Goal: Task Accomplishment & Management: Complete application form

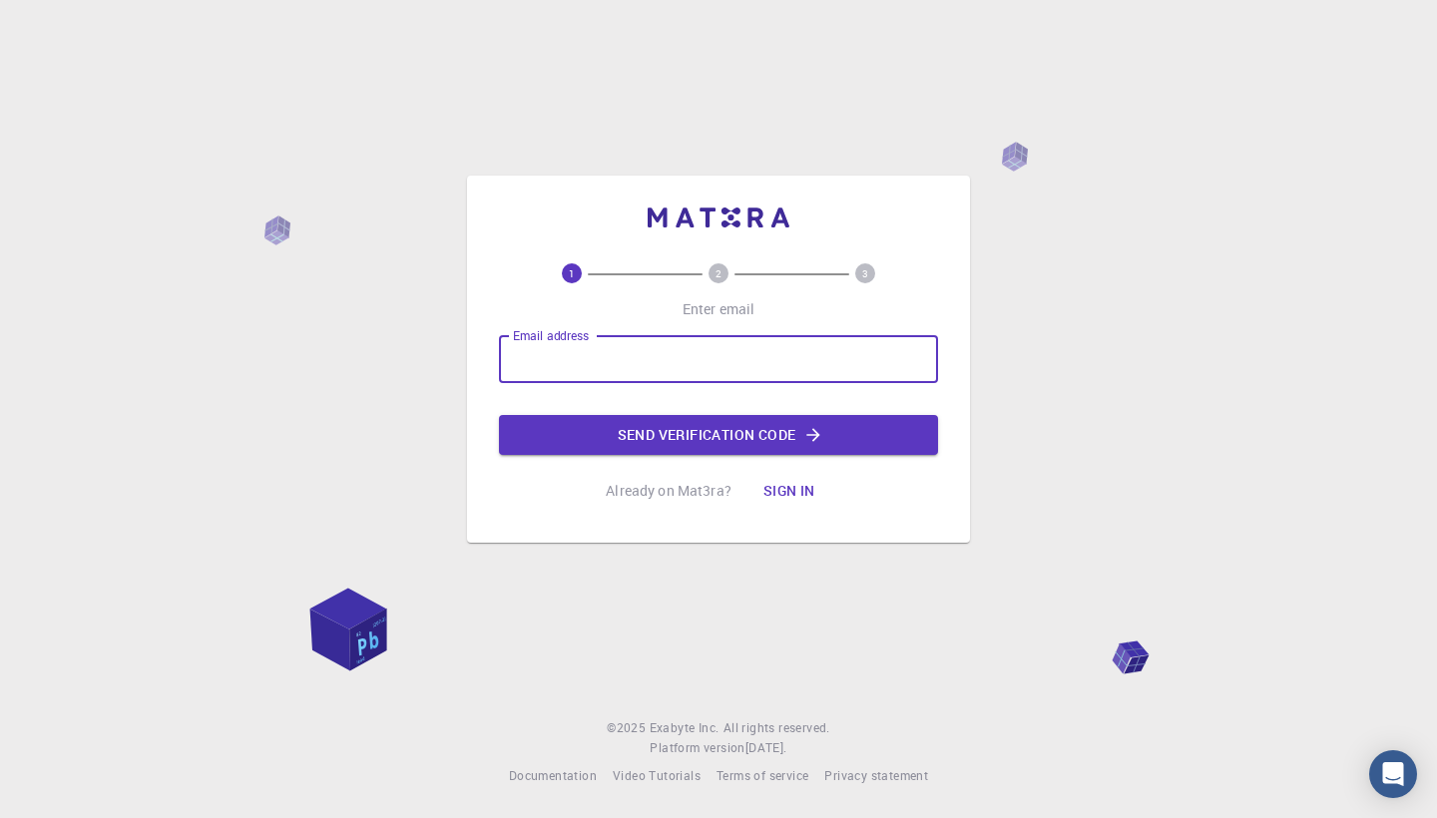
click at [650, 372] on input "Email address" at bounding box center [718, 359] width 439 height 48
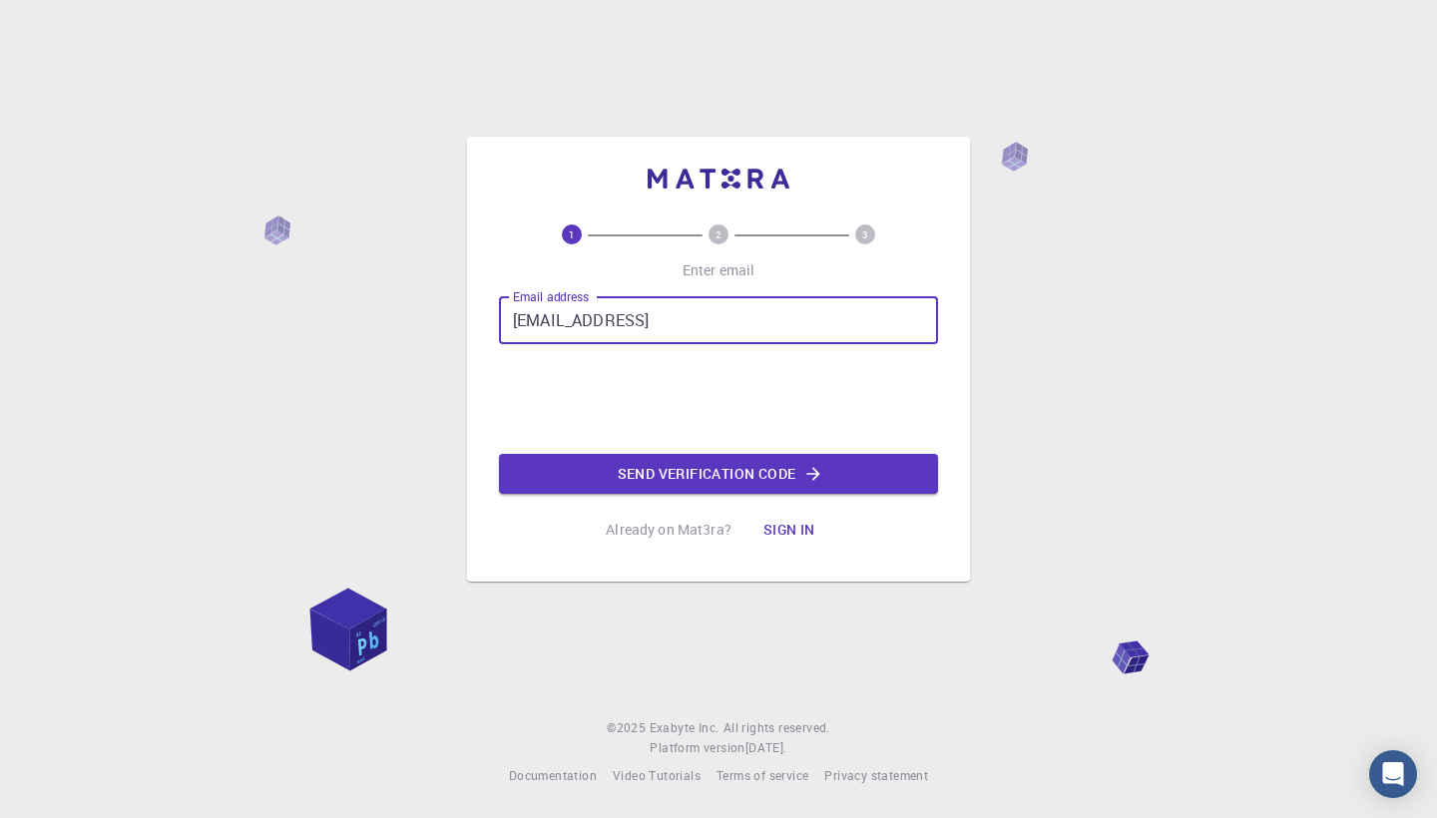
type input "[EMAIL_ADDRESS][DOMAIN_NAME]"
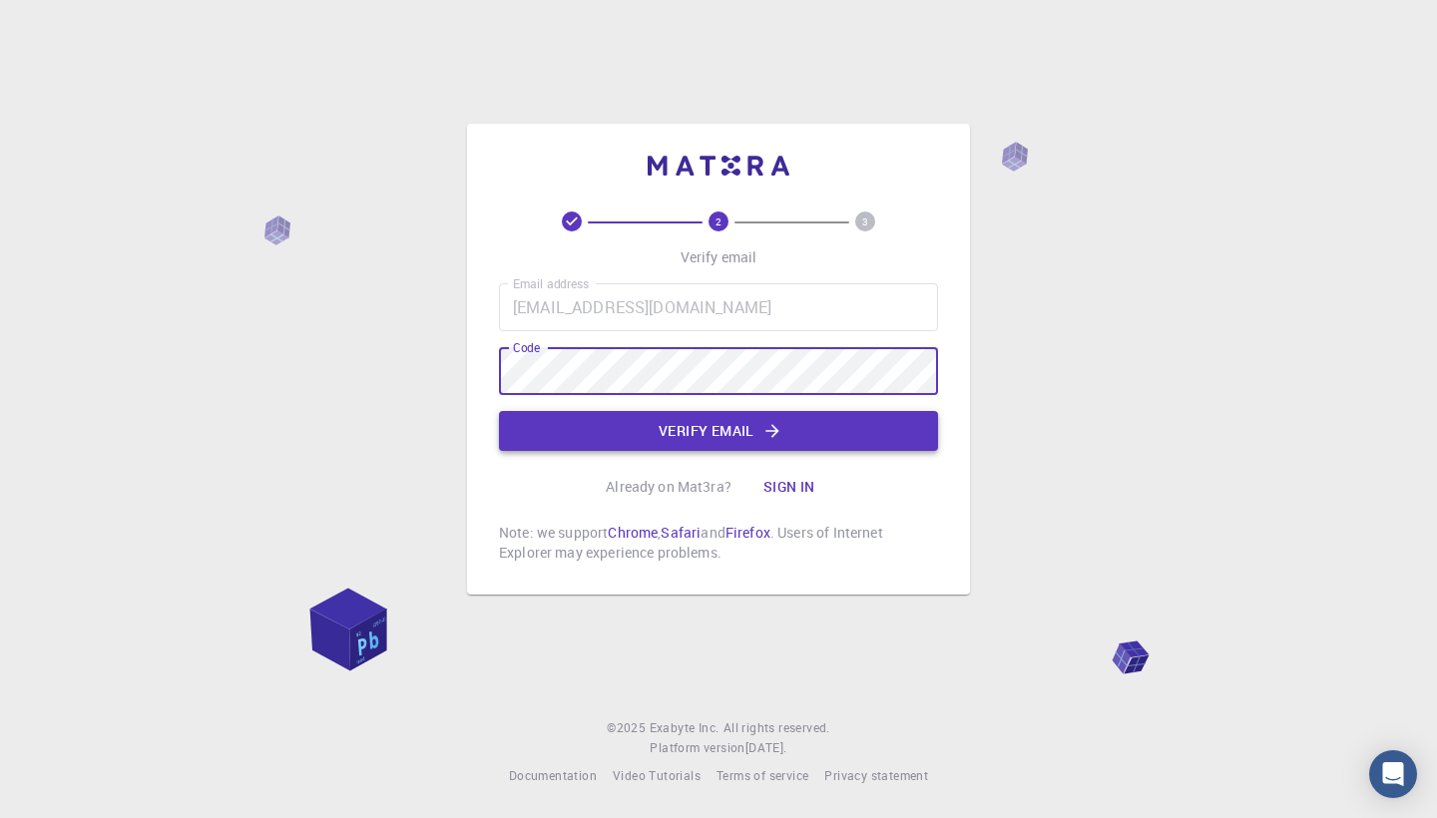
click at [703, 442] on button "Verify email" at bounding box center [718, 431] width 439 height 40
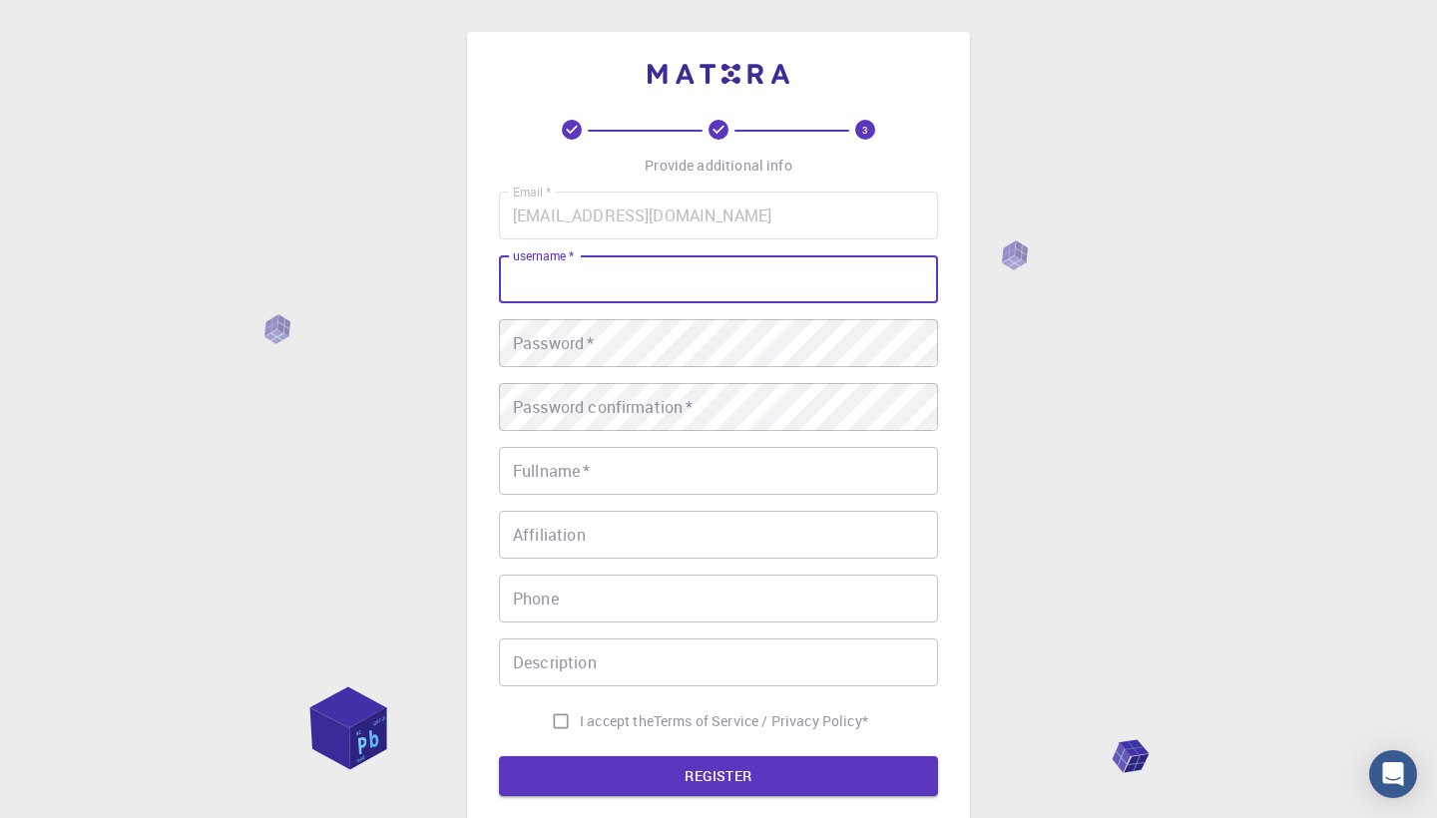
click at [602, 287] on input "username   *" at bounding box center [718, 279] width 439 height 48
type input "Hungnguyen"
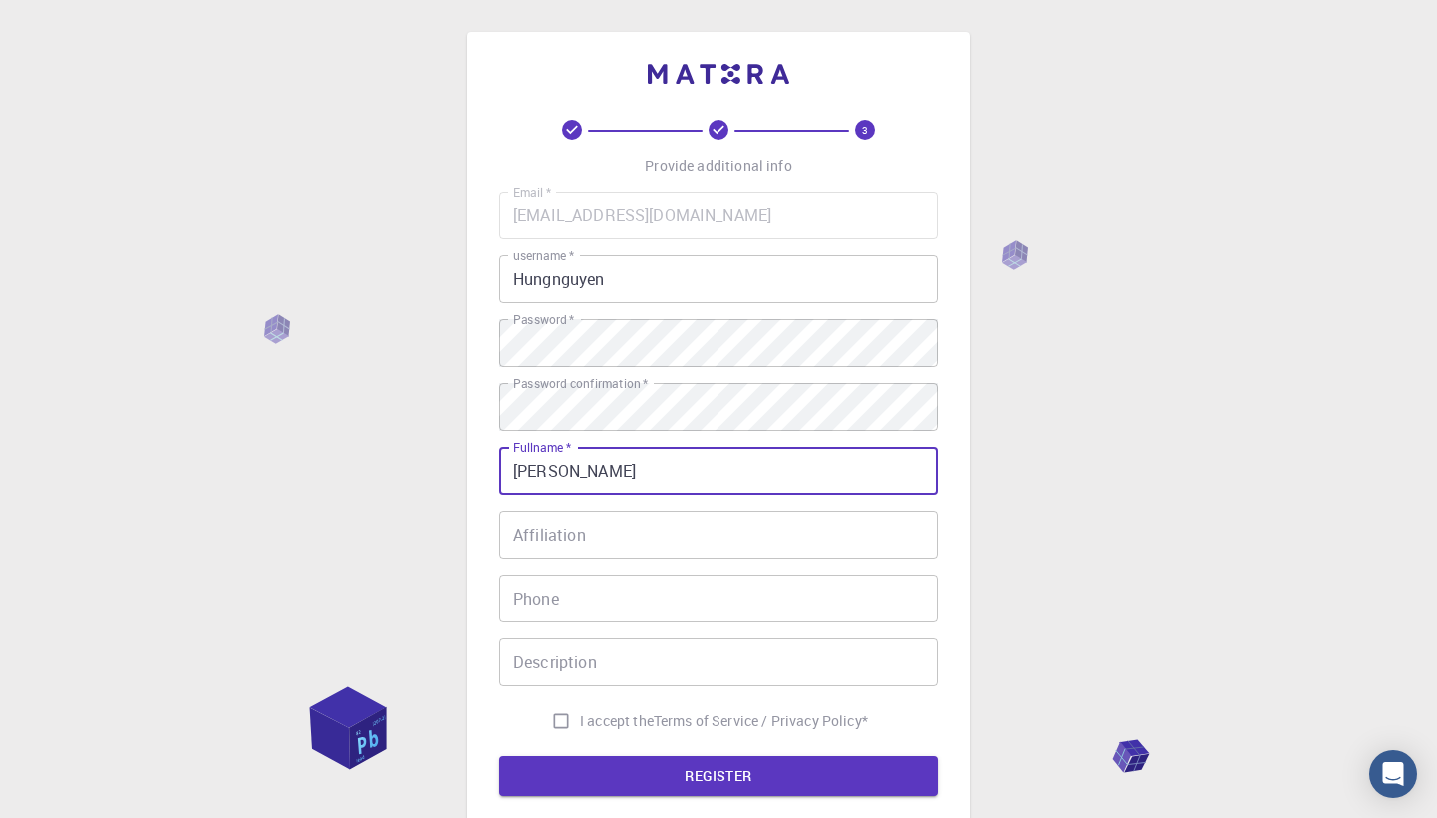
type input "[PERSON_NAME]"
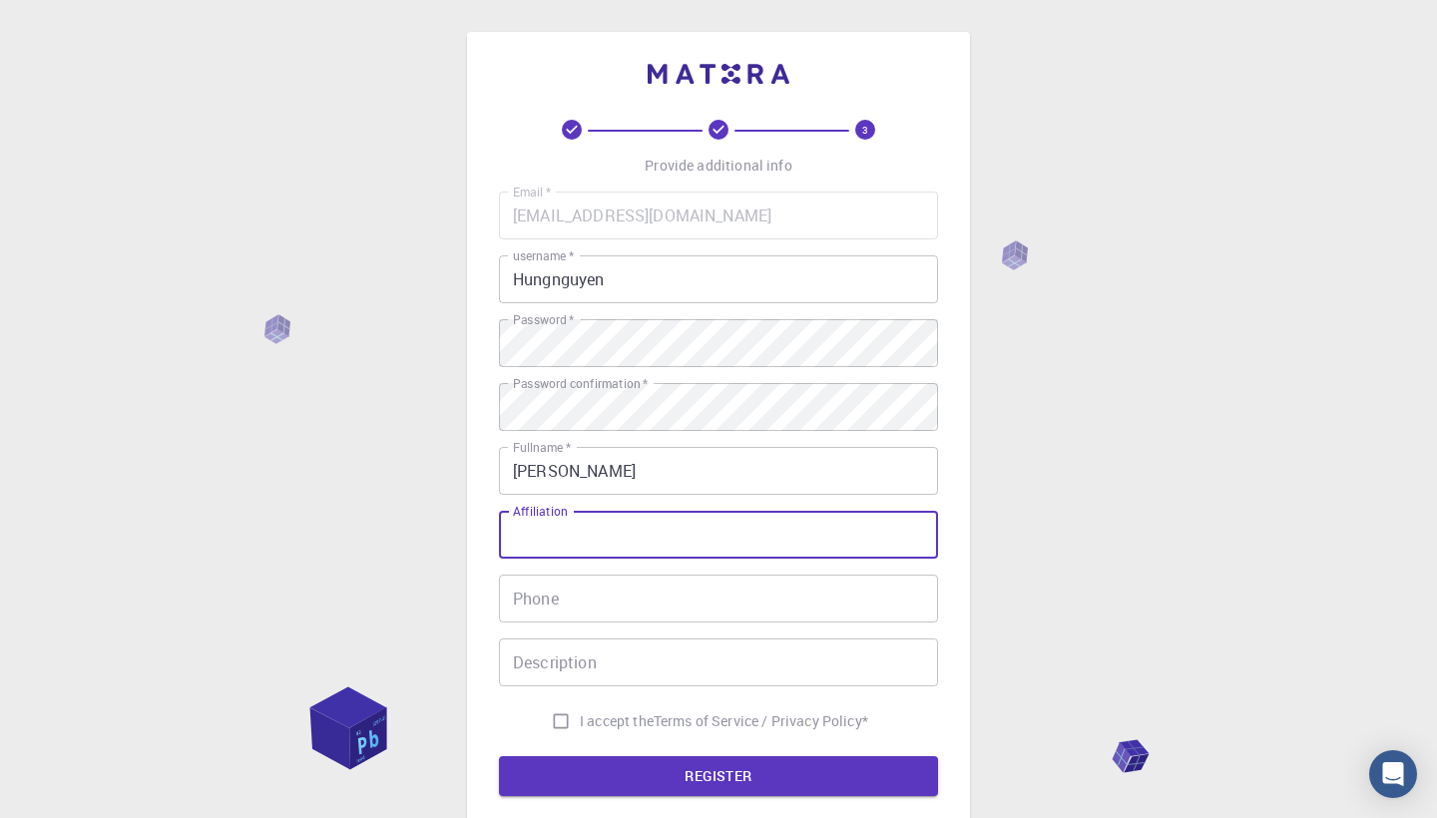
click at [702, 525] on input "Affiliation" at bounding box center [718, 535] width 439 height 48
type input "SDSMT"
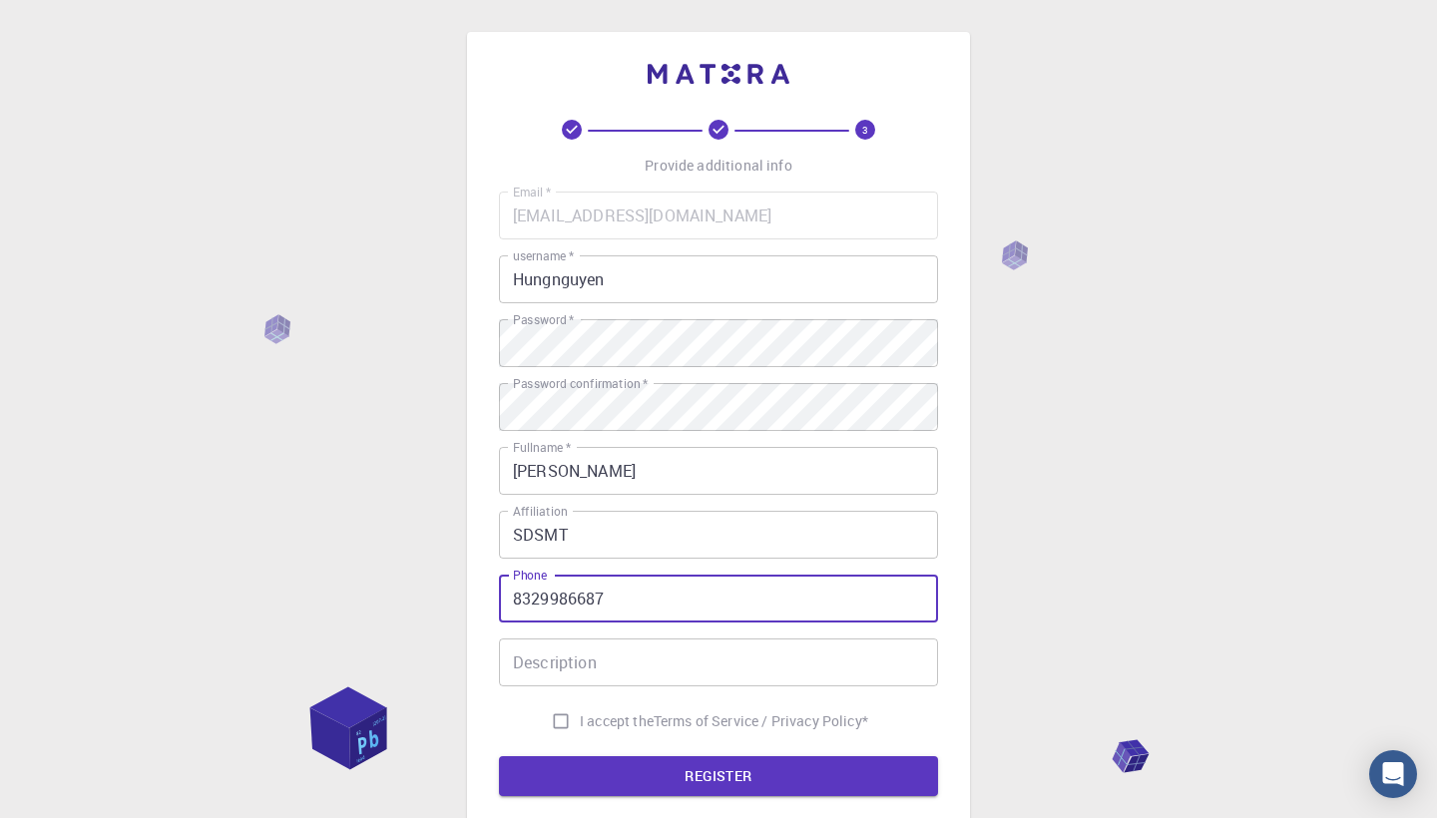
type input "8329986687"
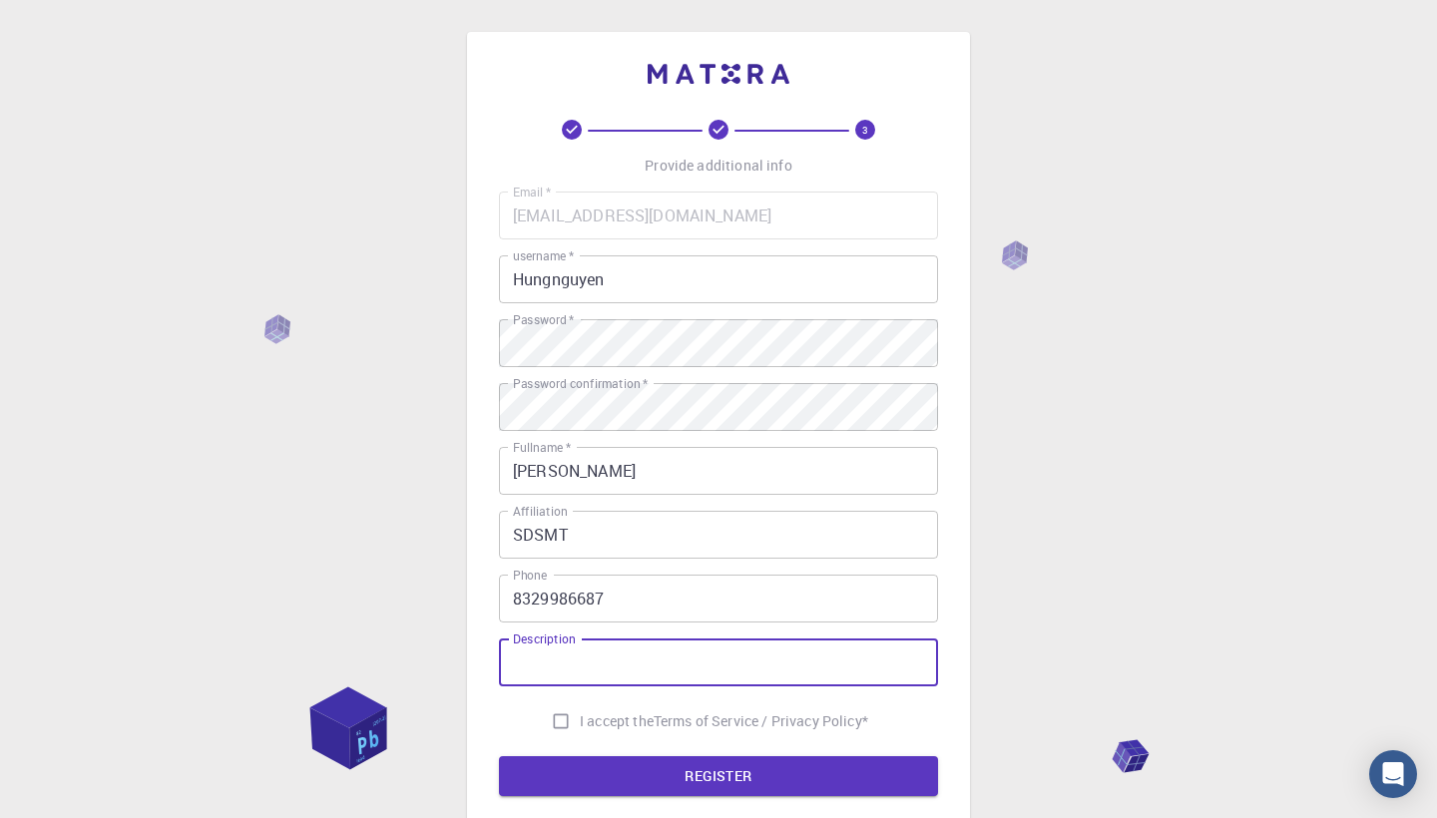
click at [685, 654] on input "Description" at bounding box center [718, 662] width 439 height 48
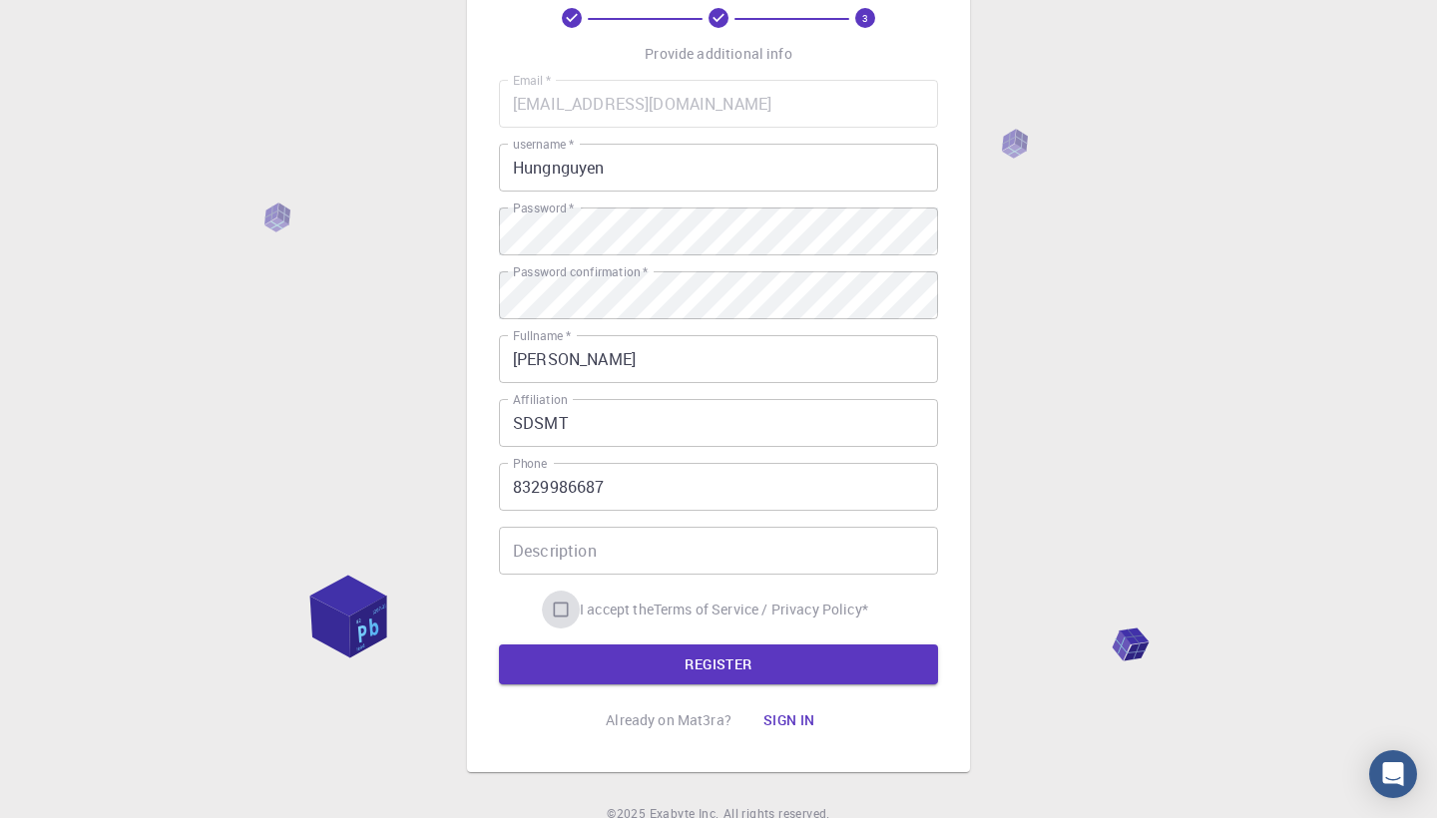
click at [554, 615] on input "I accept the Terms of Service / Privacy Policy *" at bounding box center [561, 610] width 38 height 38
checkbox input "true"
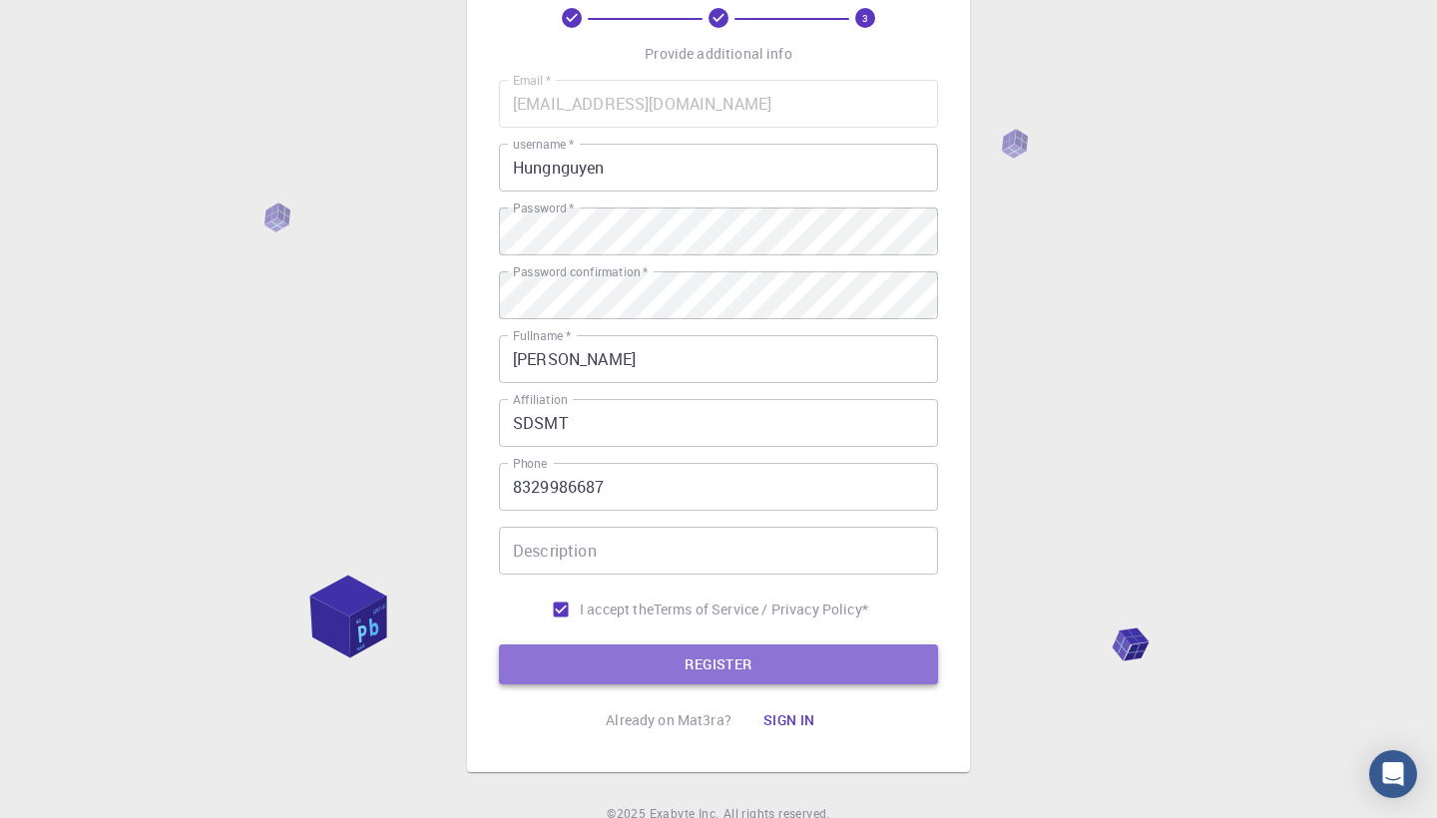
click at [626, 658] on button "REGISTER" at bounding box center [718, 664] width 439 height 40
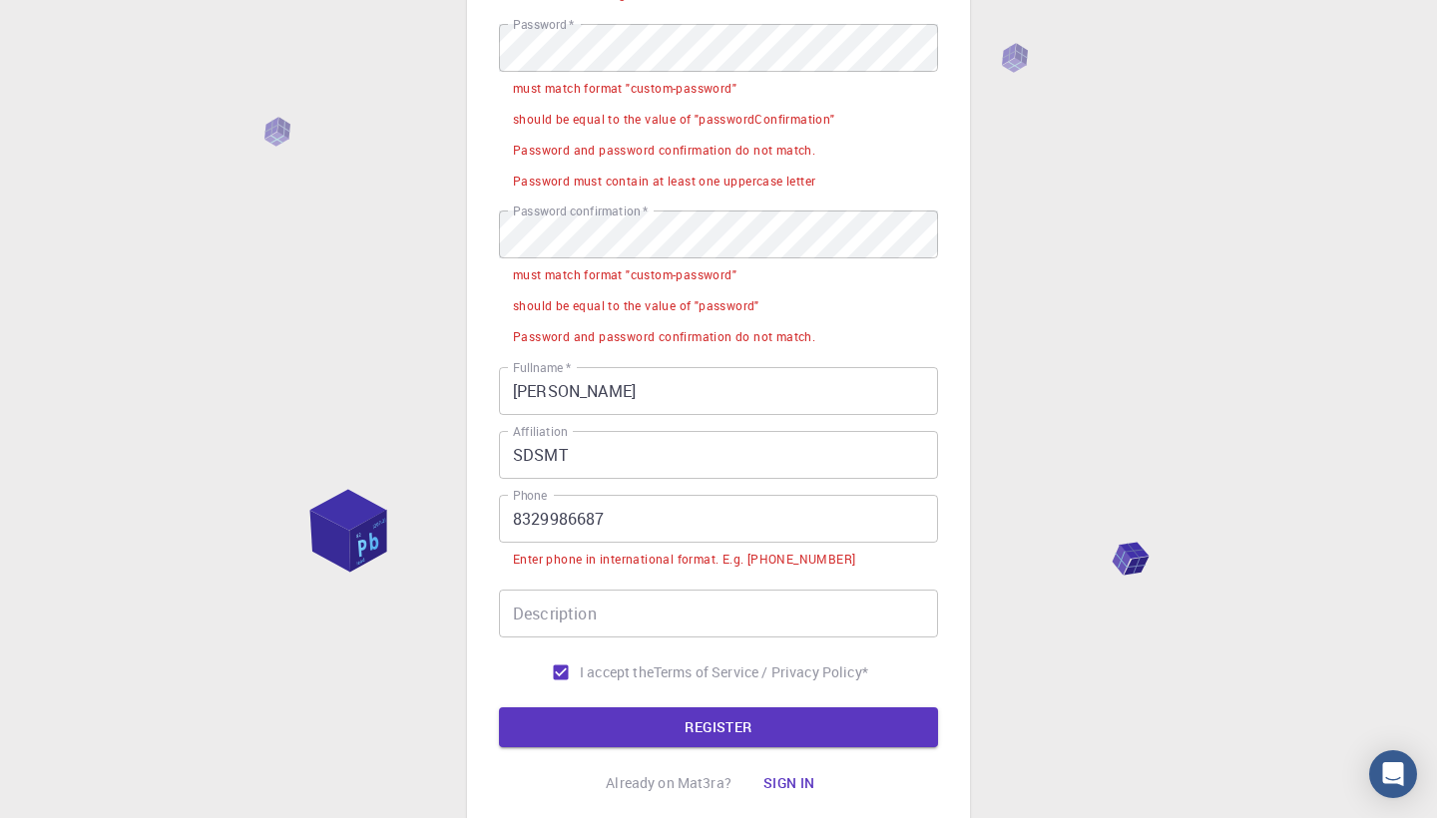
scroll to position [355, 0]
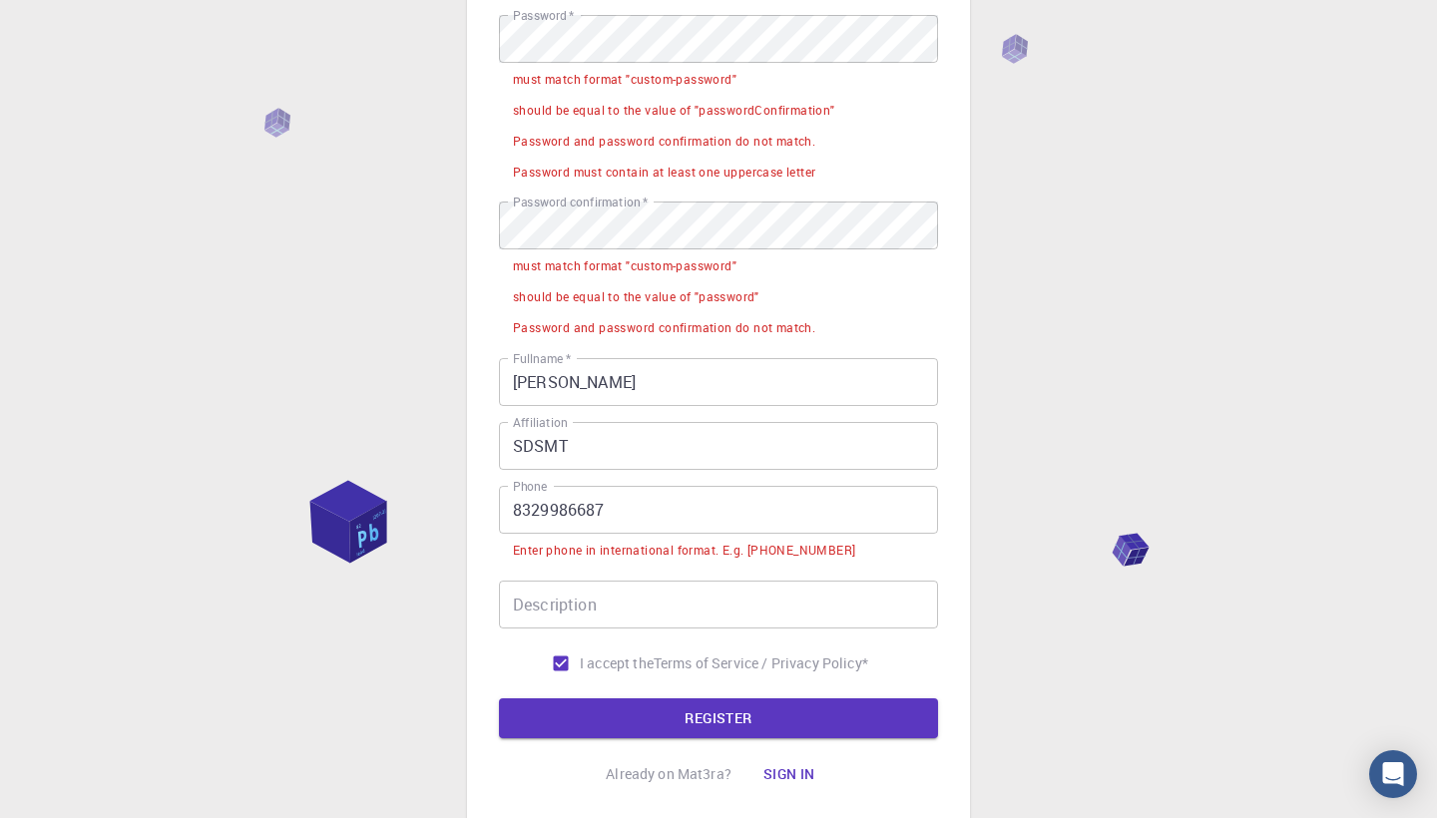
click at [513, 501] on input "8329986687" at bounding box center [718, 510] width 439 height 48
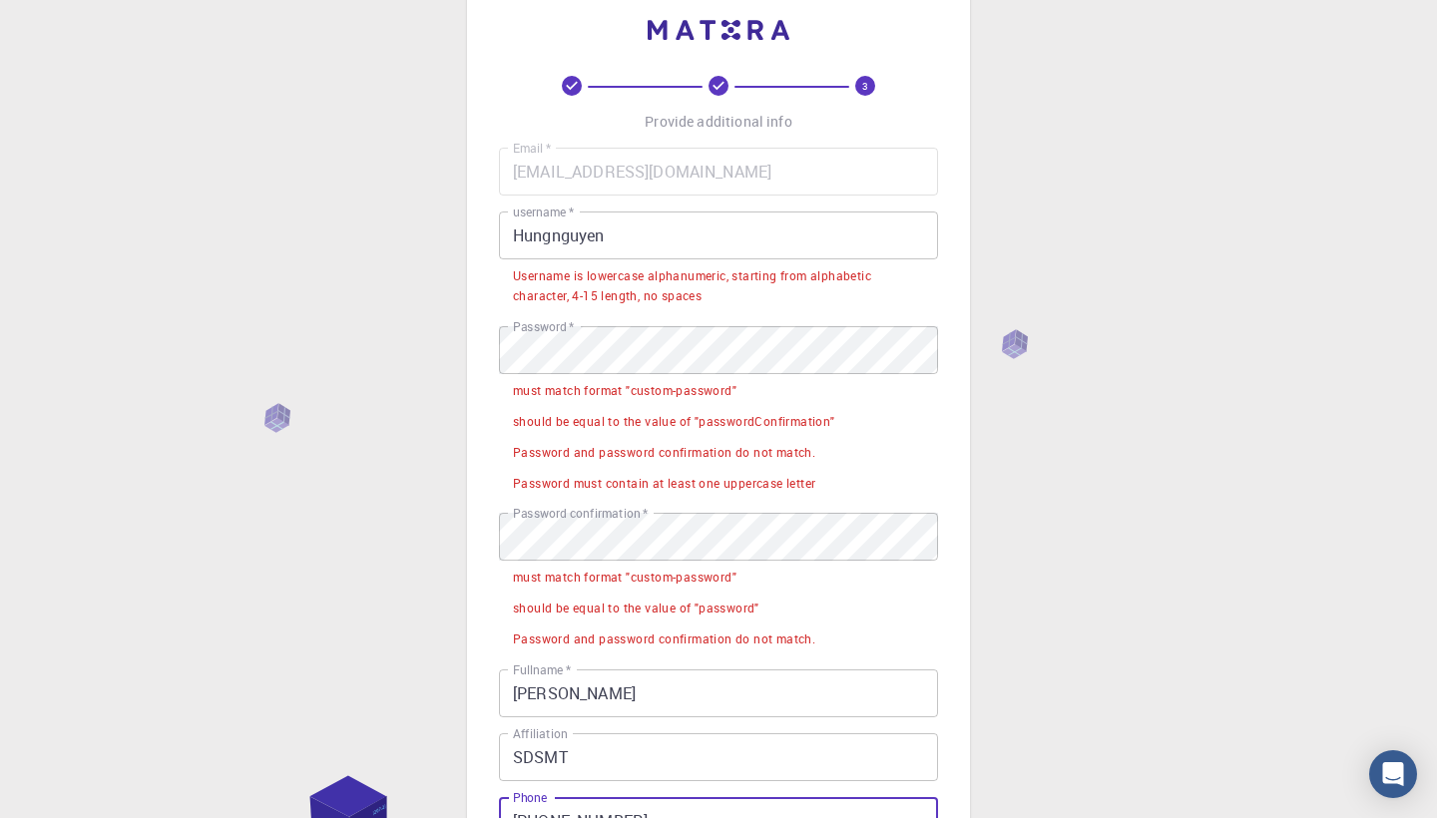
scroll to position [37, 0]
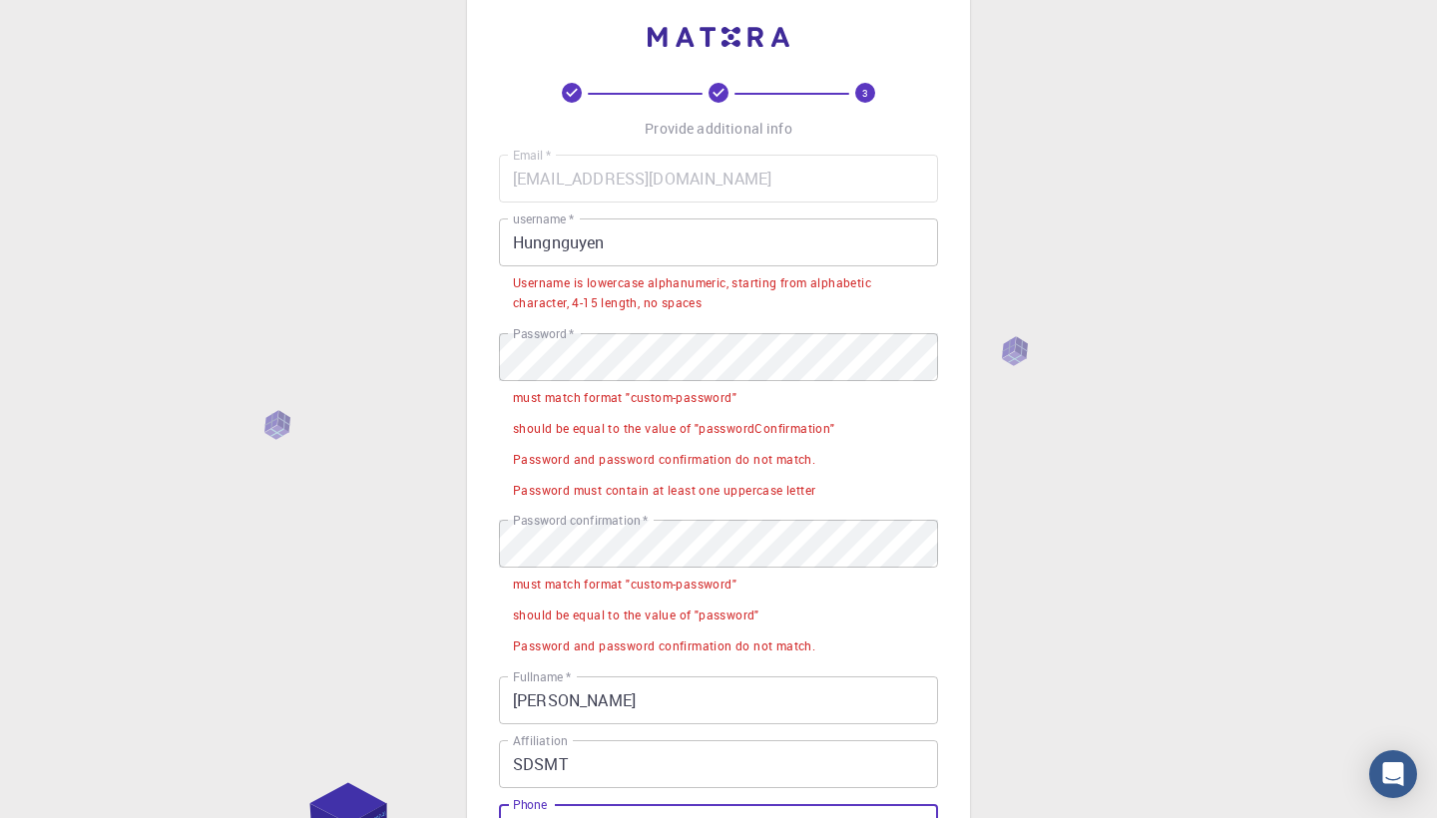
type input "[PHONE_NUMBER]"
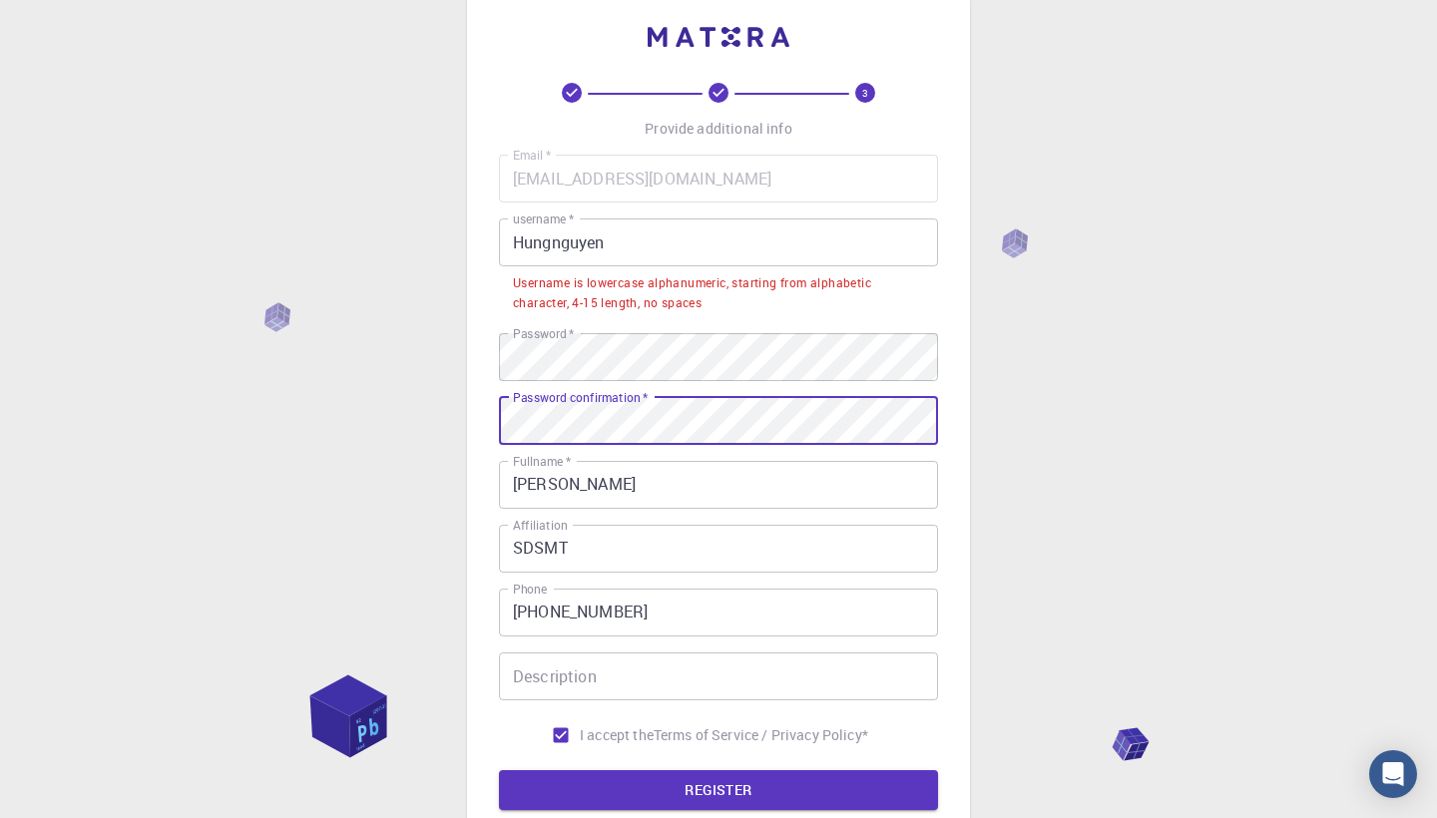
click at [685, 253] on input "Hungnguyen" at bounding box center [718, 242] width 439 height 48
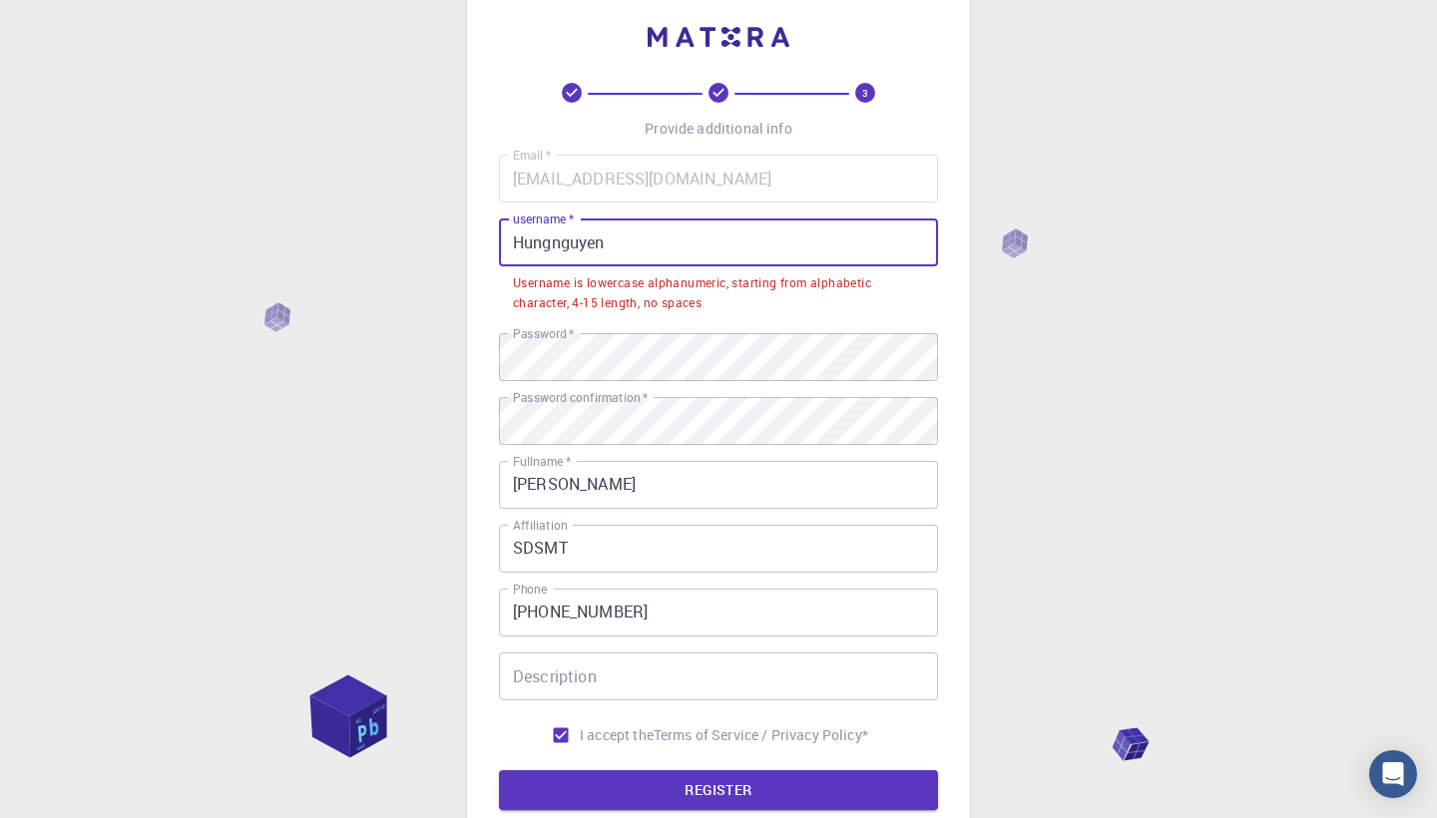
click at [525, 251] on input "Hungnguyen" at bounding box center [718, 242] width 439 height 48
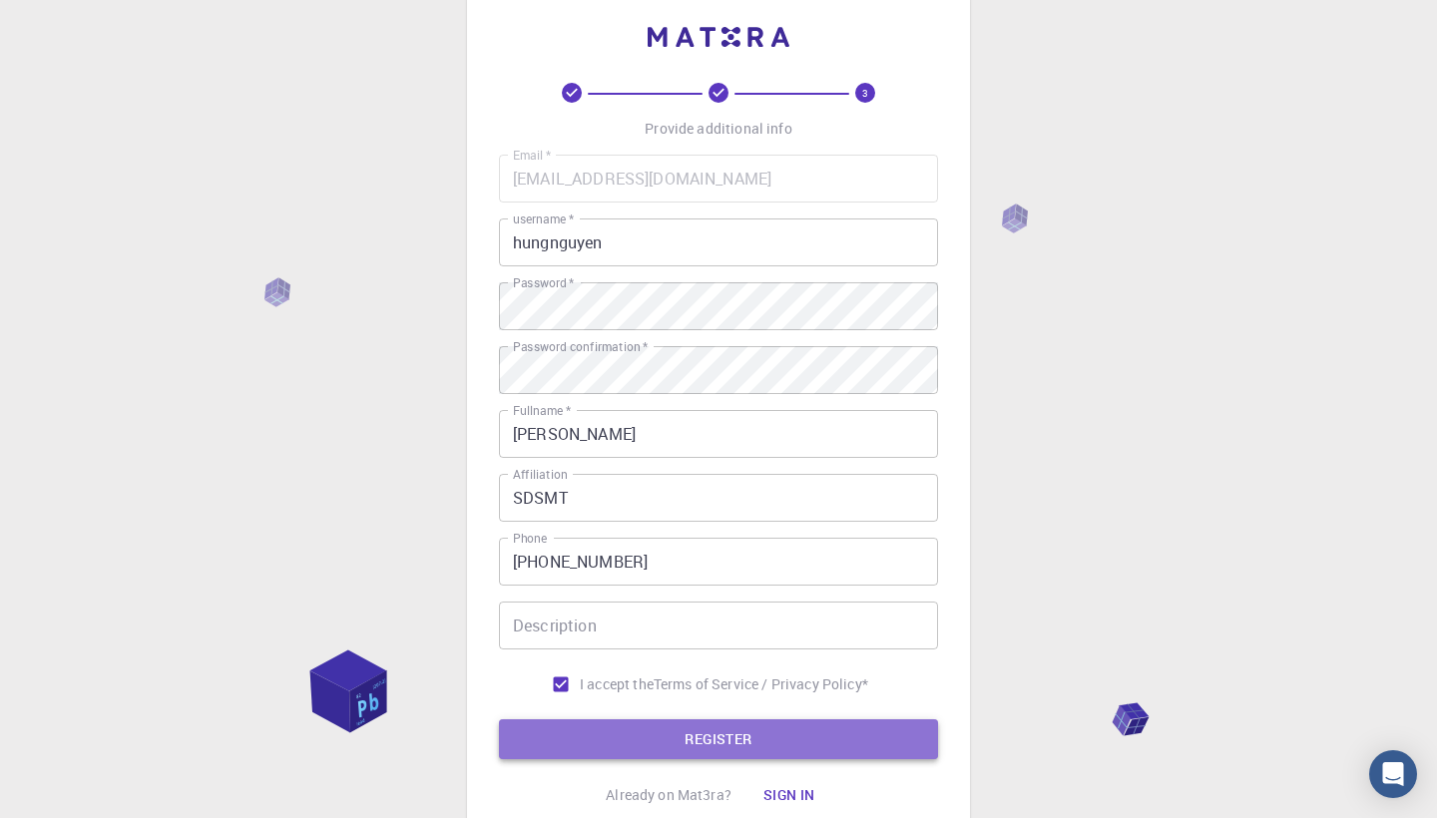
click at [692, 746] on button "REGISTER" at bounding box center [718, 739] width 439 height 40
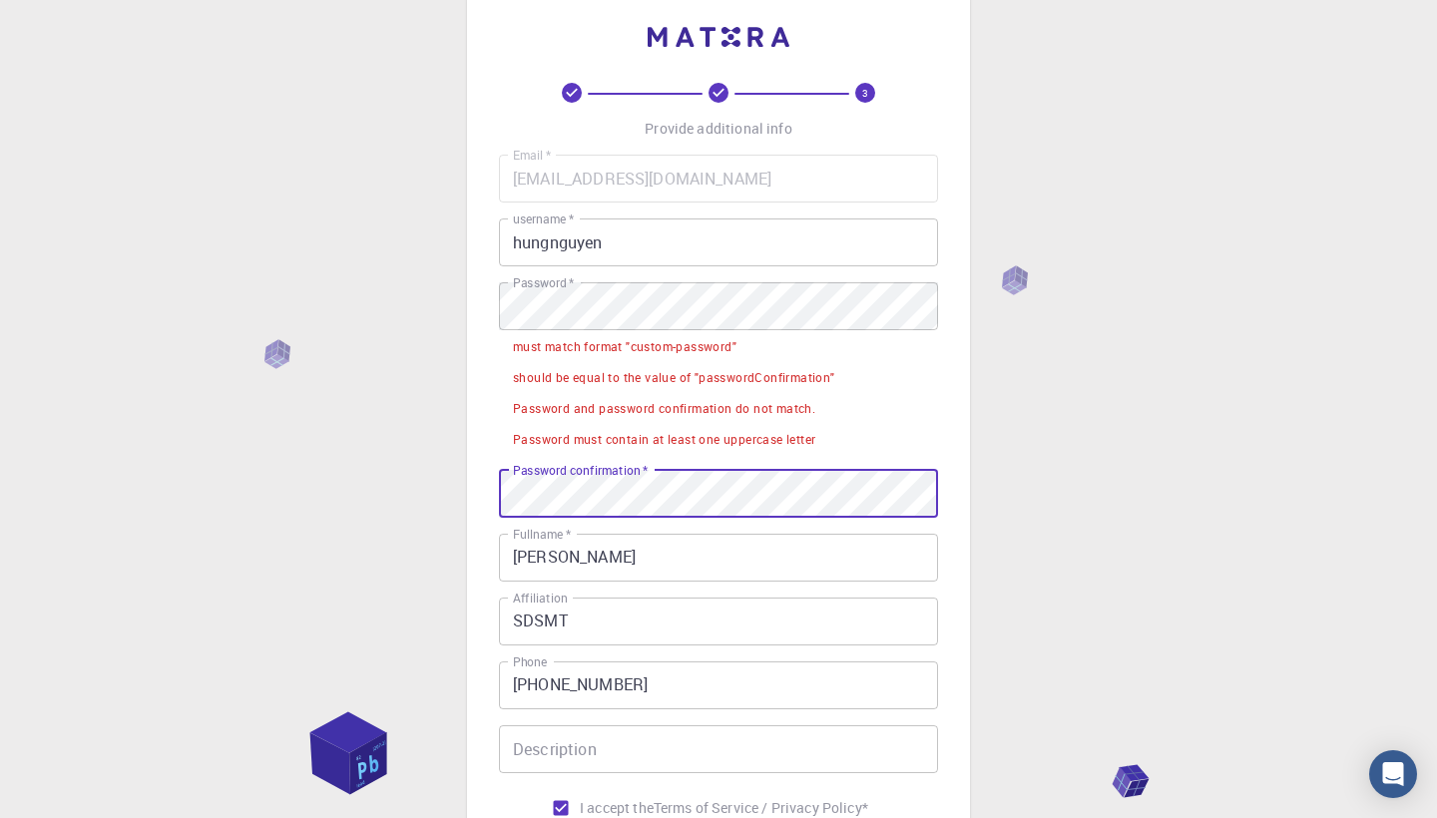
click at [737, 332] on li "must match format "custom-password"" at bounding box center [718, 345] width 439 height 31
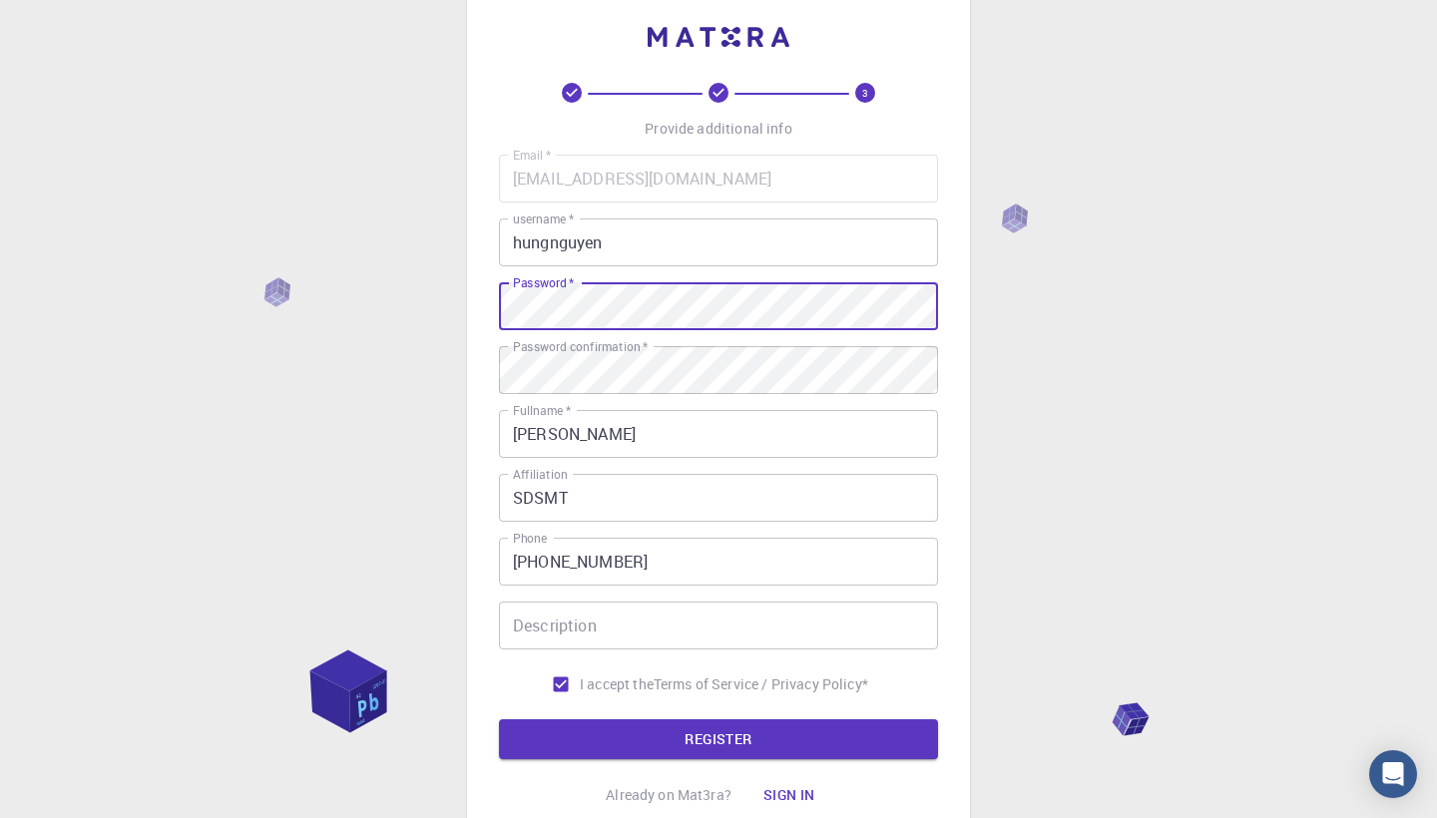
click at [718, 739] on button "REGISTER" at bounding box center [718, 739] width 439 height 40
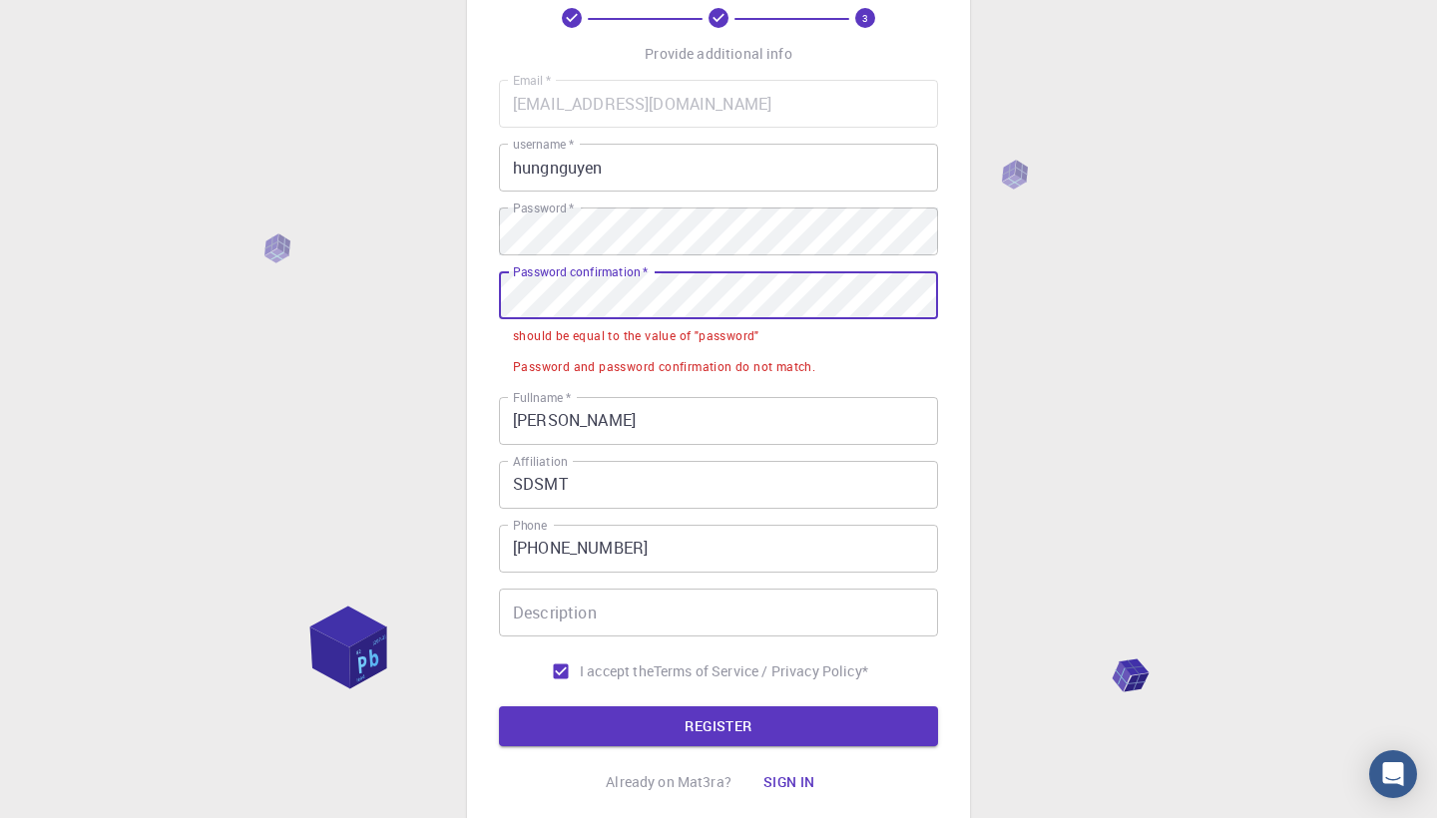
scroll to position [114, 0]
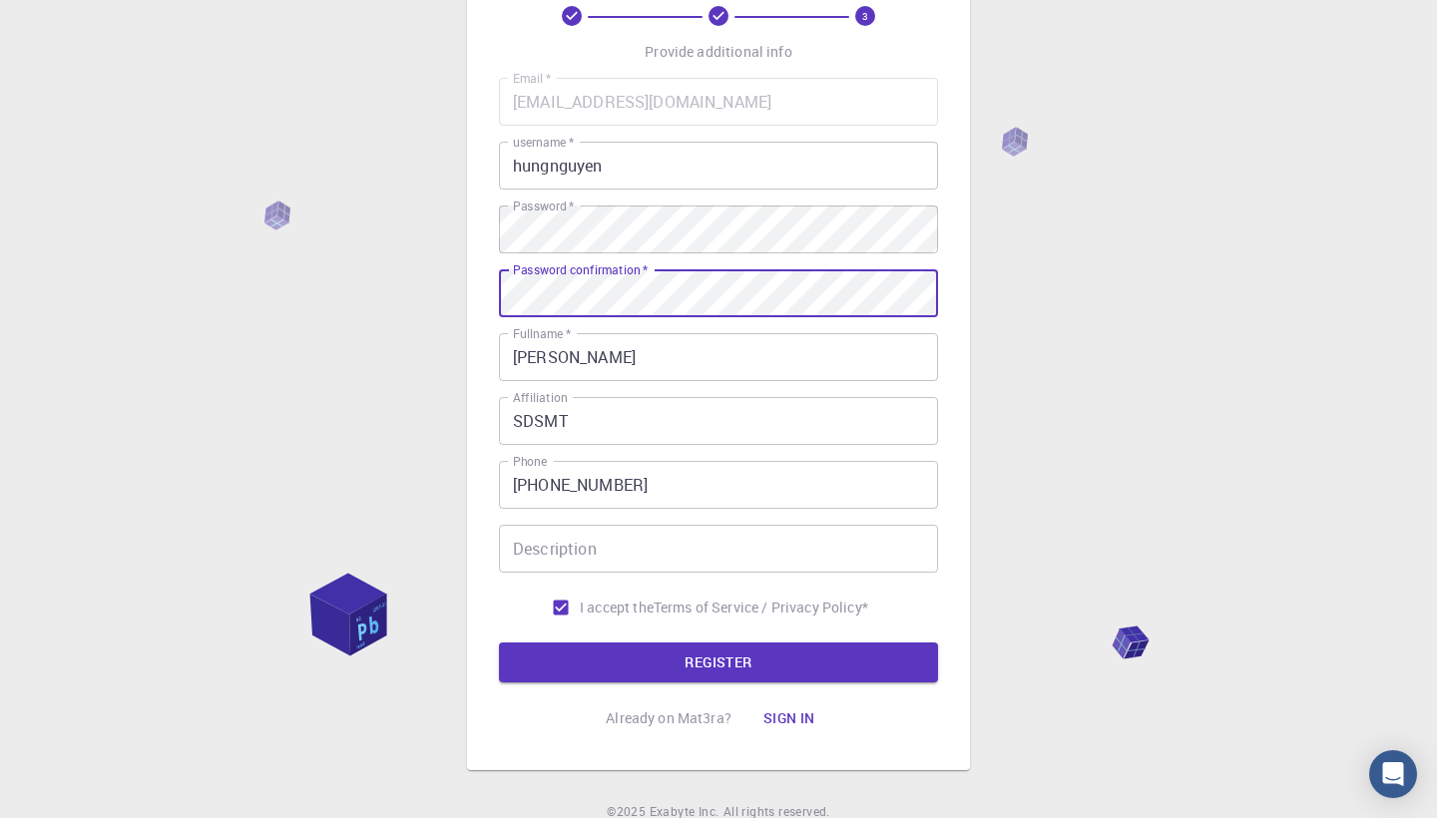
click at [718, 662] on button "REGISTER" at bounding box center [718, 662] width 439 height 40
click at [632, 171] on input "hungnguyen" at bounding box center [718, 166] width 439 height 48
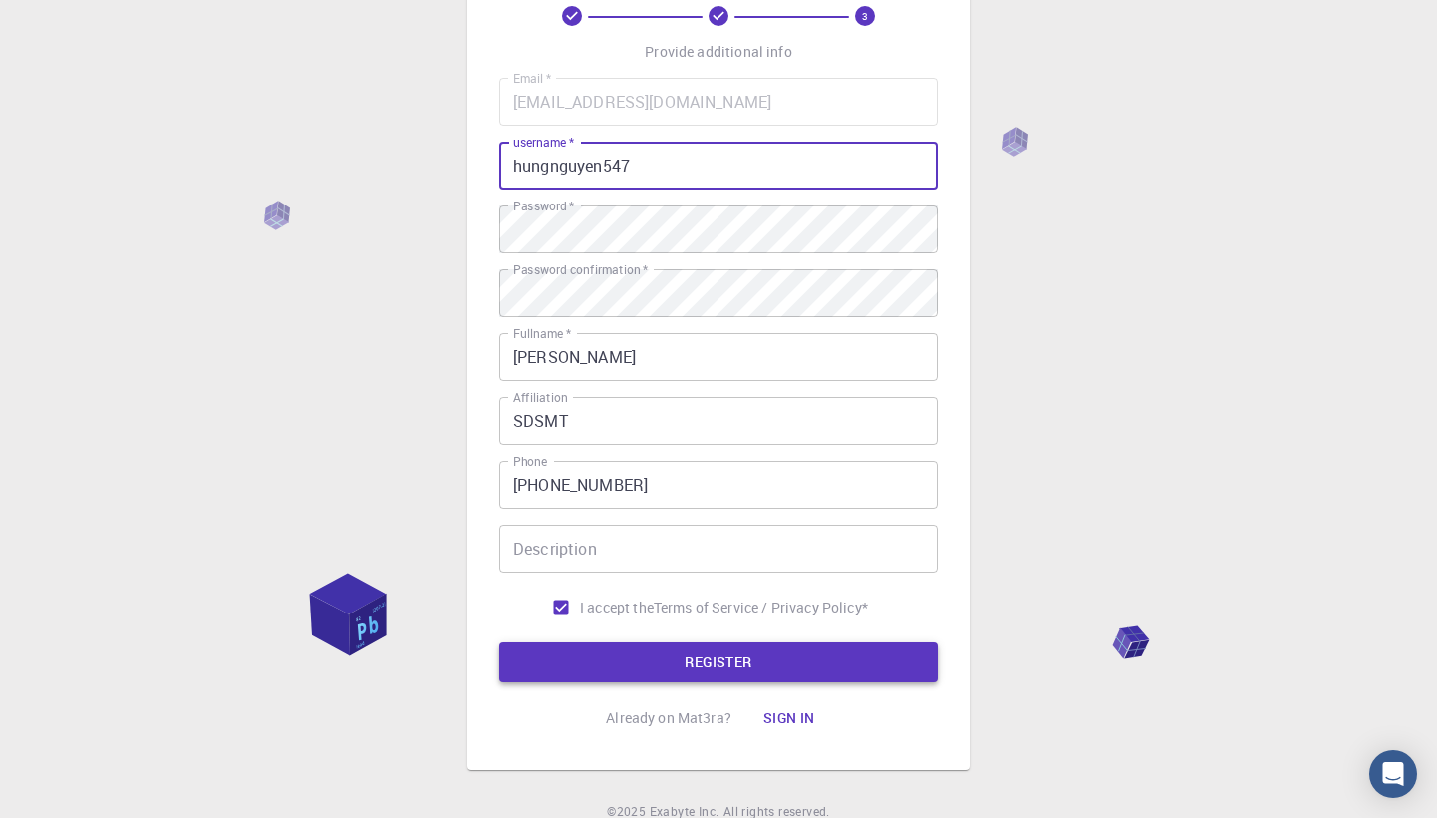
type input "hungnguyen547"
click at [645, 675] on button "REGISTER" at bounding box center [718, 662] width 439 height 40
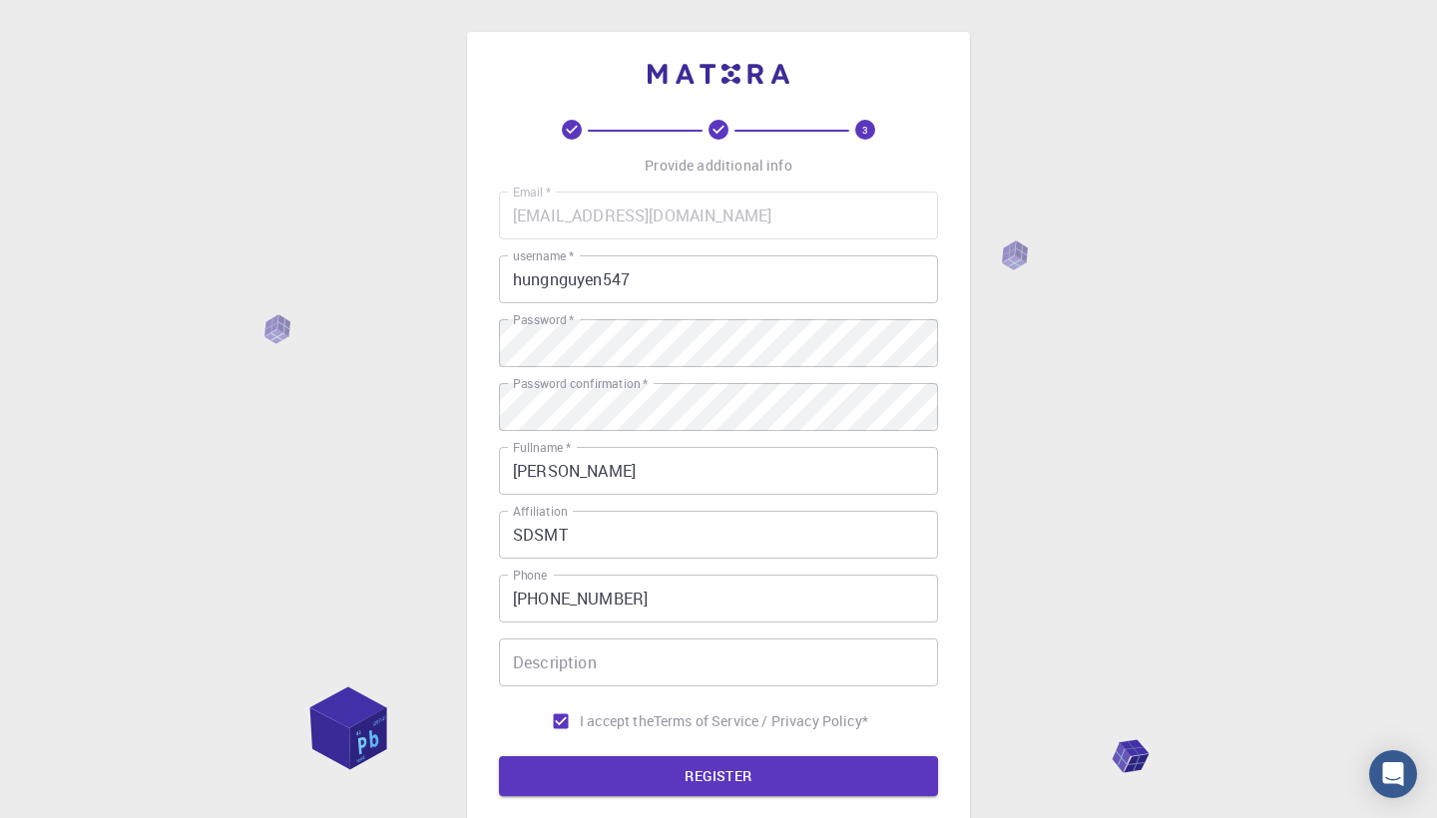
scroll to position [0, 0]
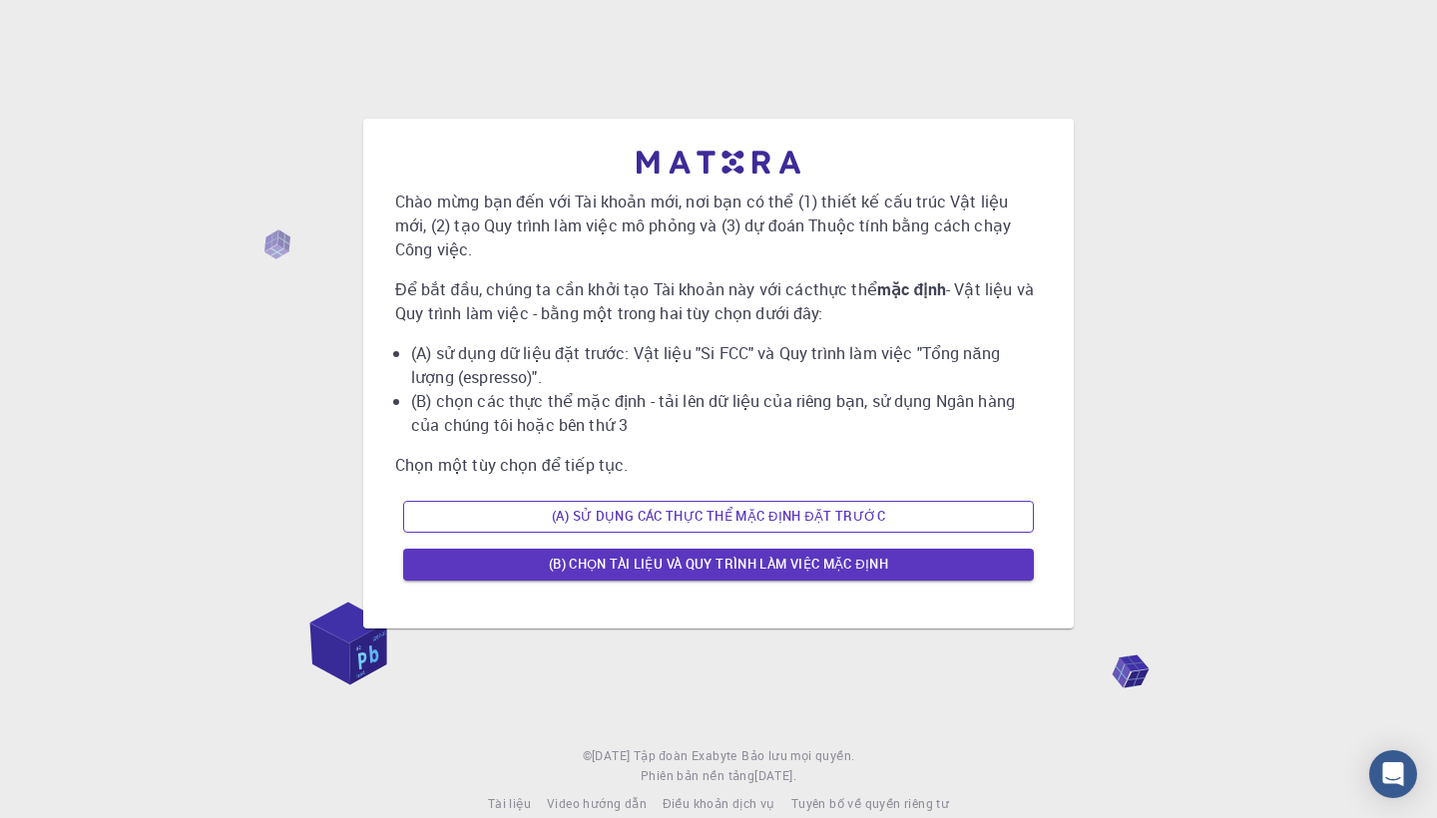
click at [736, 520] on button "(A) SỬ DỤNG CÁC THỰC THỂ MẶC ĐỊNH ĐẶT TRƯỚC" at bounding box center [718, 517] width 631 height 32
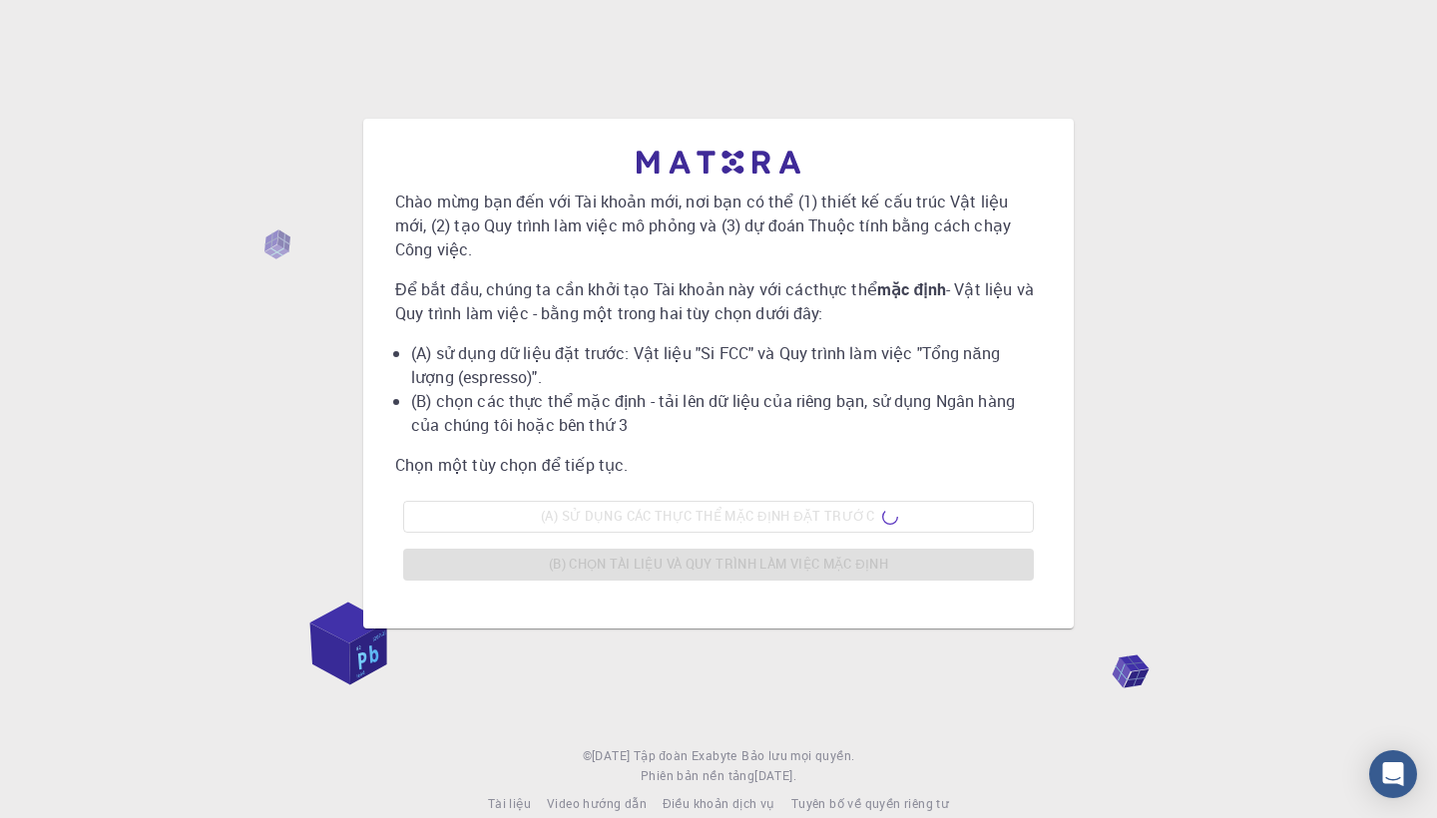
click at [735, 566] on div "(A) SỬ DỤNG CÁC THỰC THỂ MẶC ĐỊNH ĐẶT TRƯỚC (B) CHỌN TÀI LIỆU VÀ QUY TRÌNH LÀM …" at bounding box center [718, 541] width 646 height 96
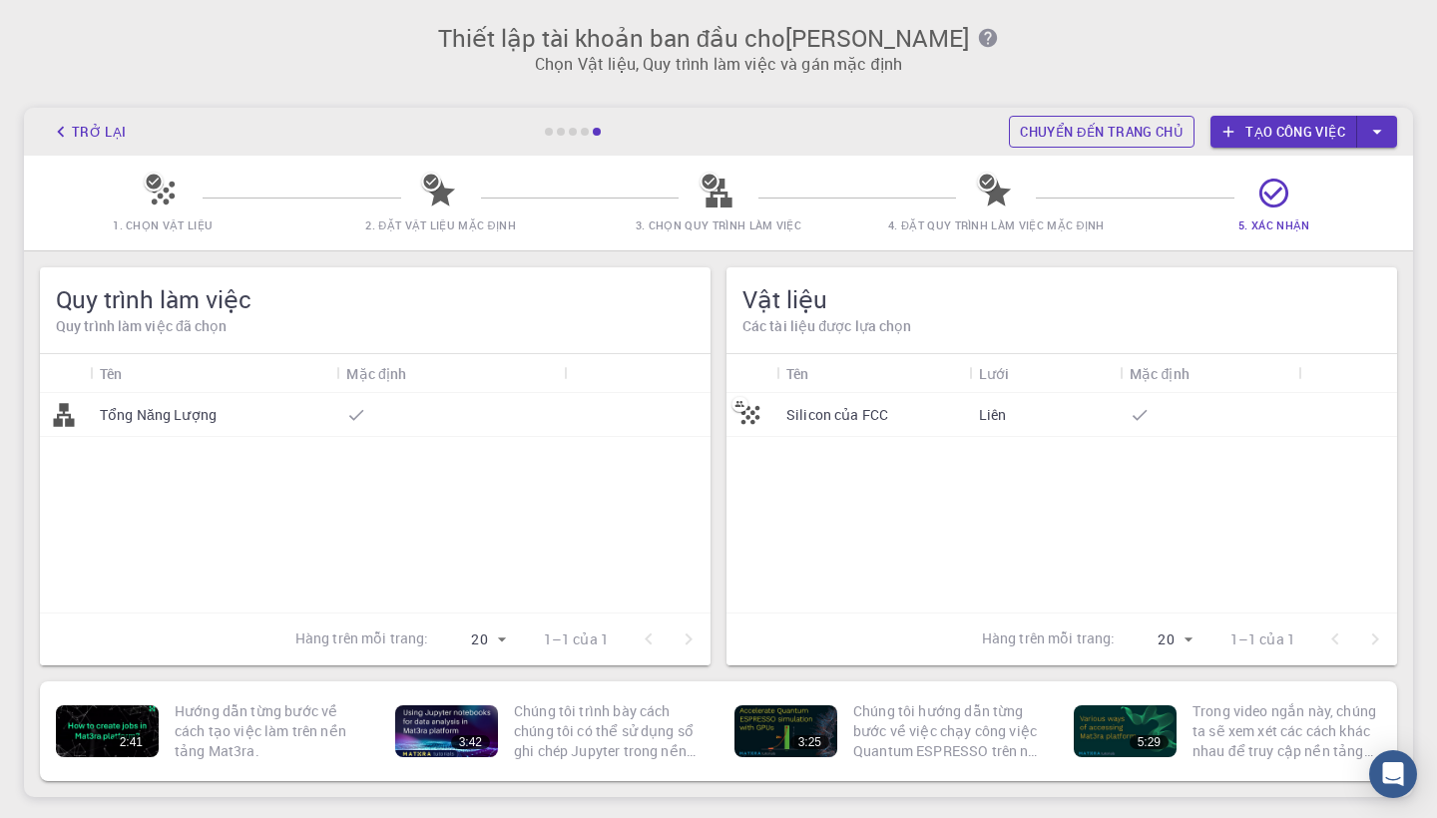
click at [1063, 127] on link "CHUYỂN ĐẾN TRANG CHỦ" at bounding box center [1102, 132] width 186 height 32
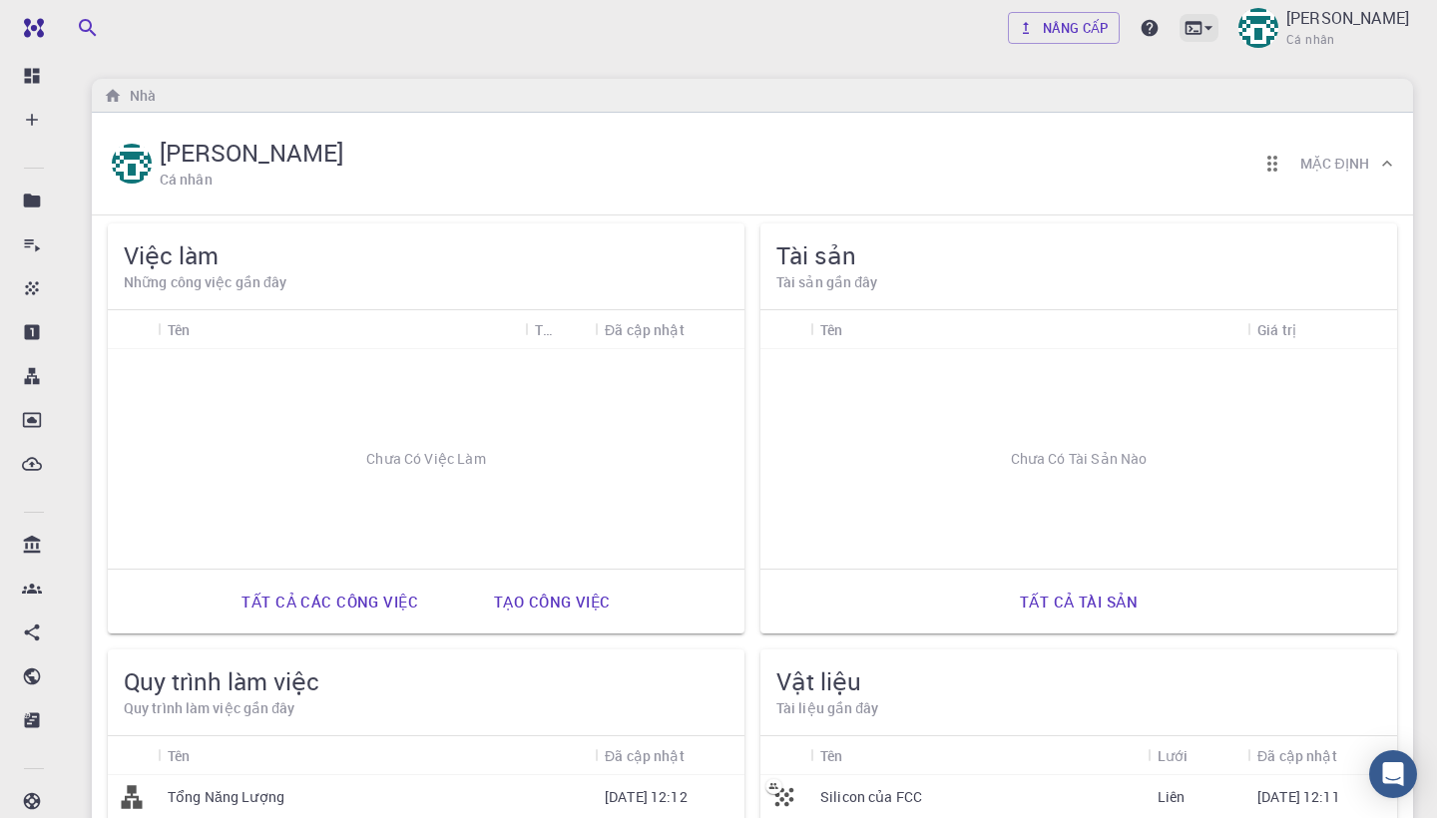
click at [1212, 30] on icon at bounding box center [1208, 28] width 8 height 4
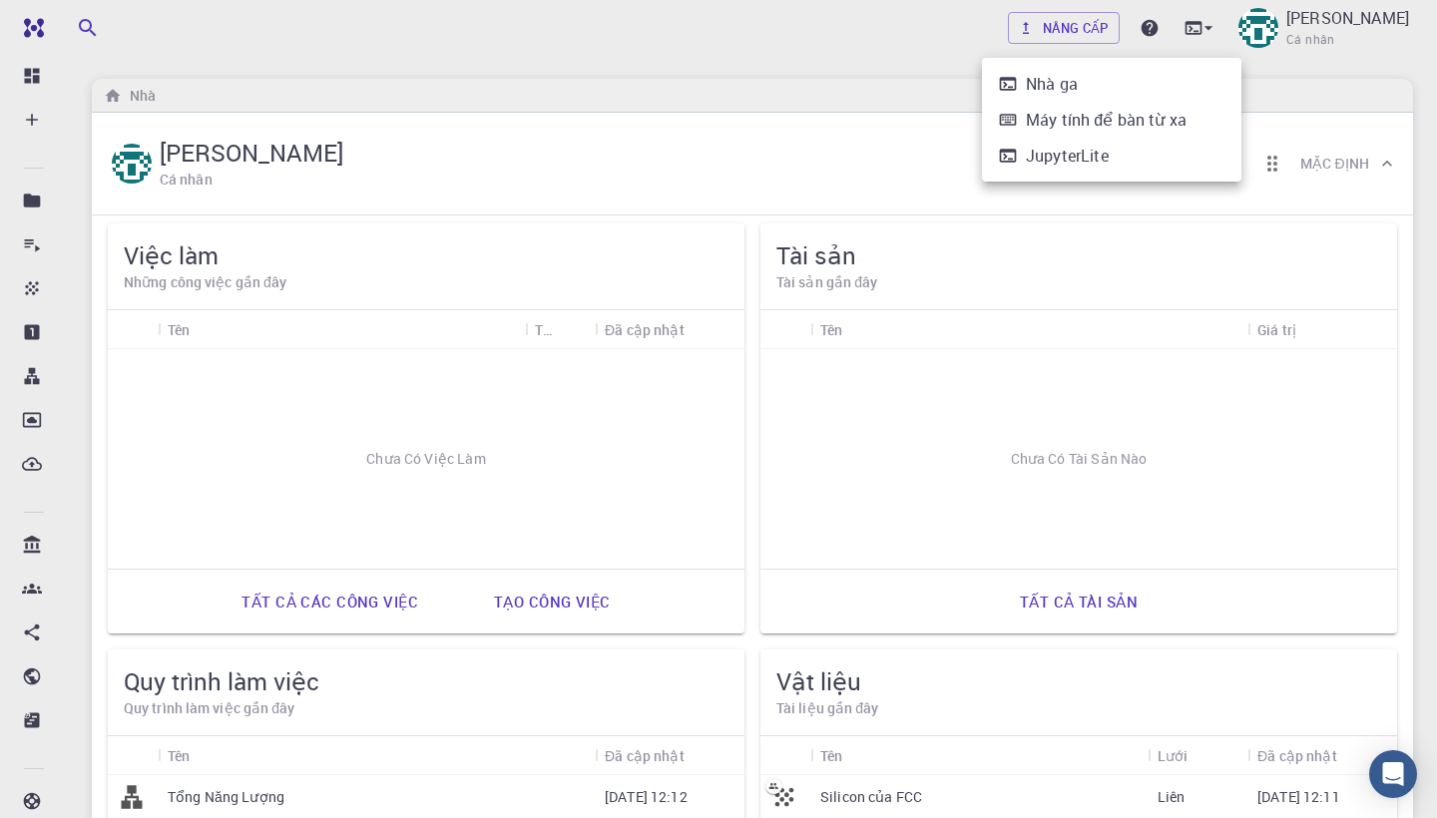
click at [1231, 30] on div at bounding box center [718, 409] width 1437 height 818
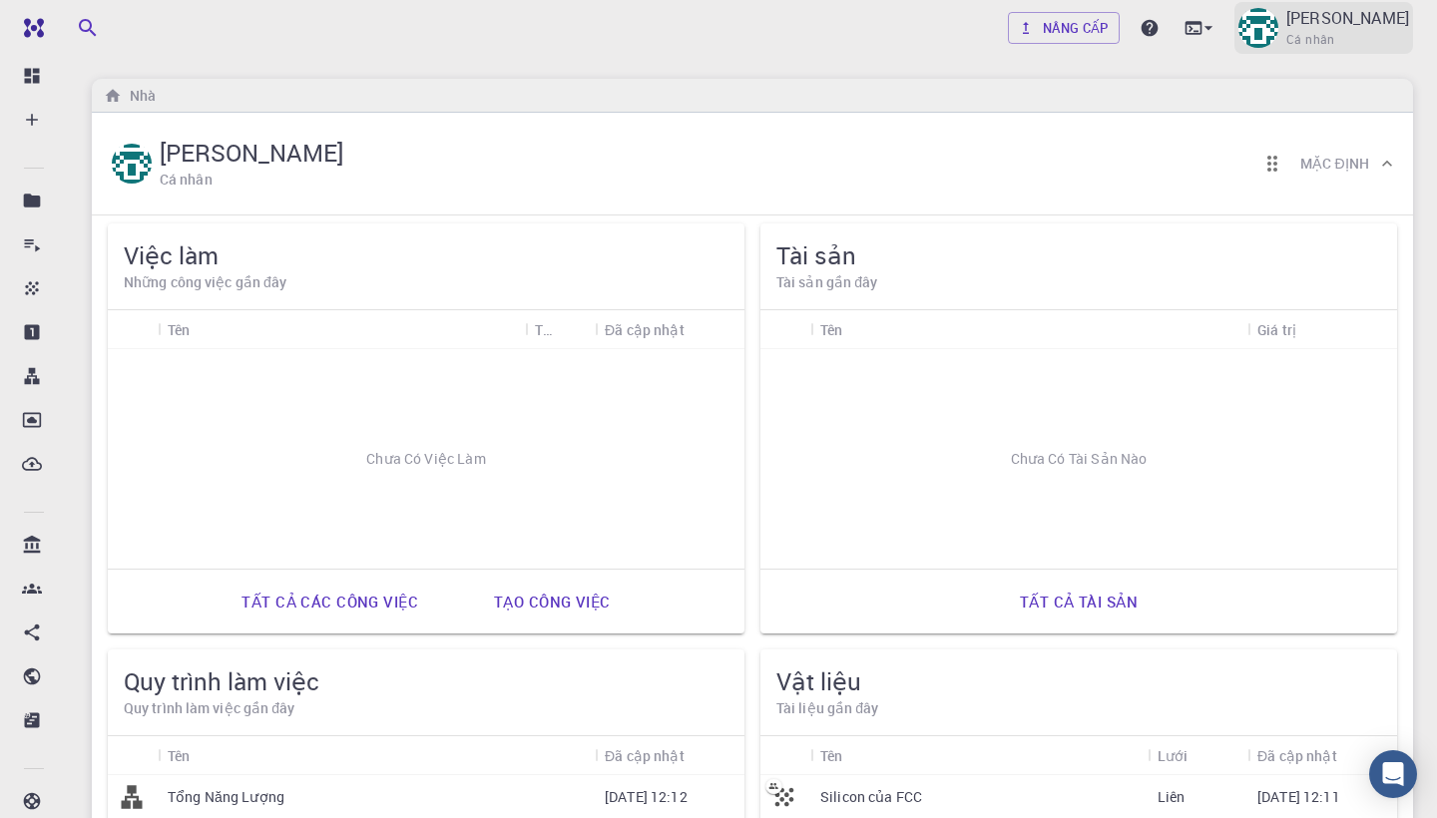
click at [1321, 24] on p "[PERSON_NAME]" at bounding box center [1347, 18] width 123 height 24
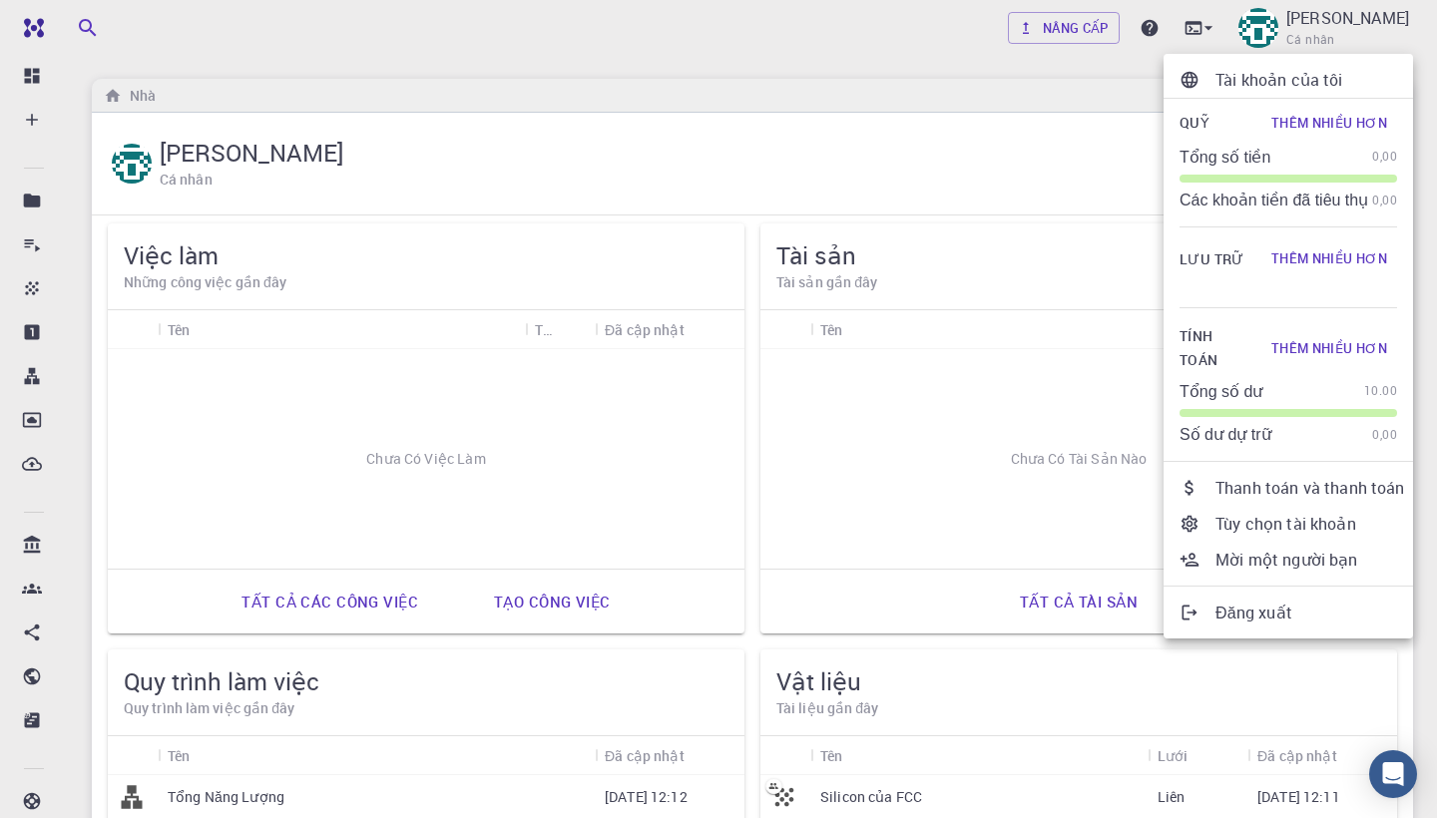
click at [853, 433] on div at bounding box center [718, 409] width 1437 height 818
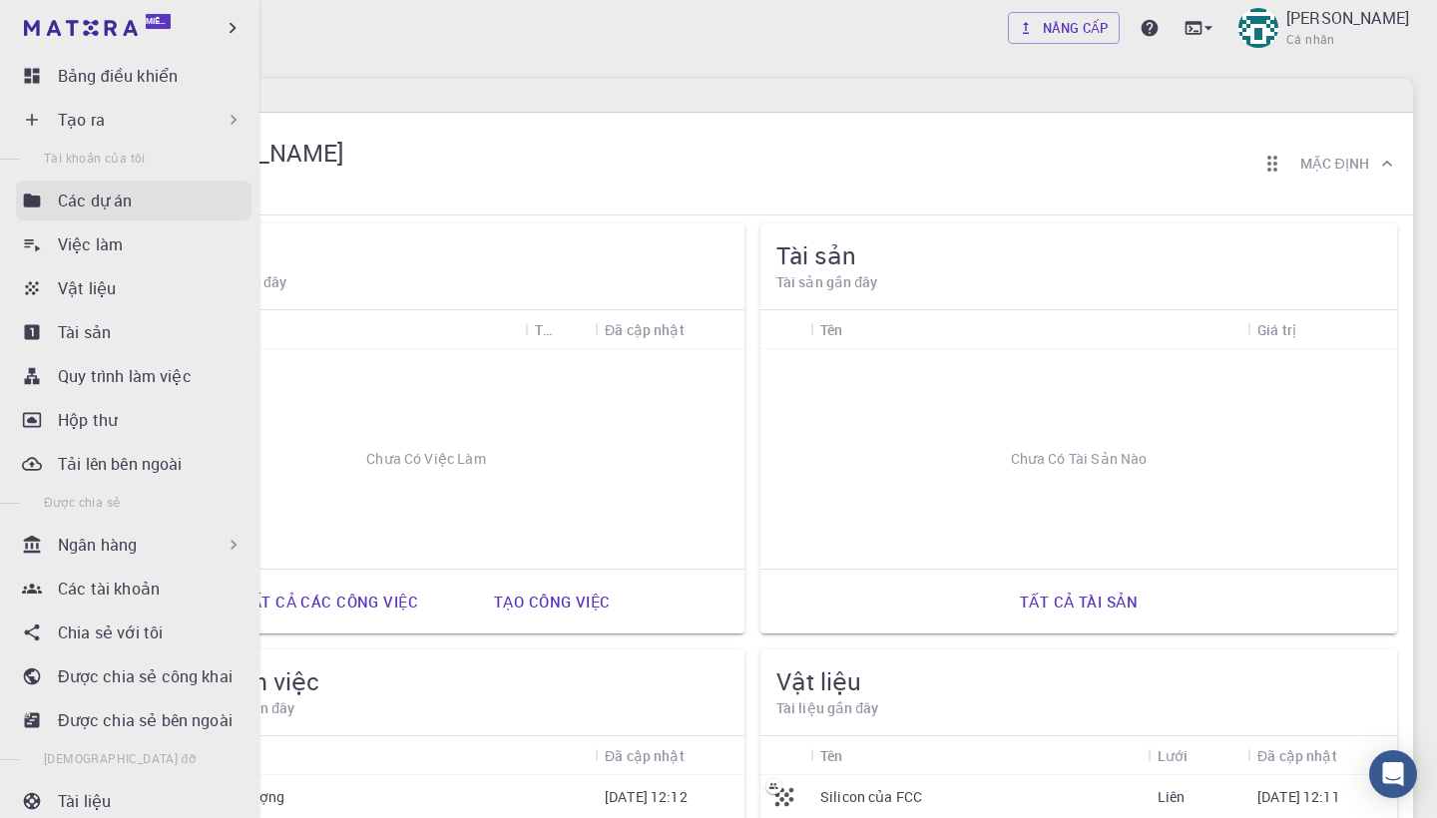
click at [94, 207] on p "Các dự án" at bounding box center [95, 201] width 74 height 24
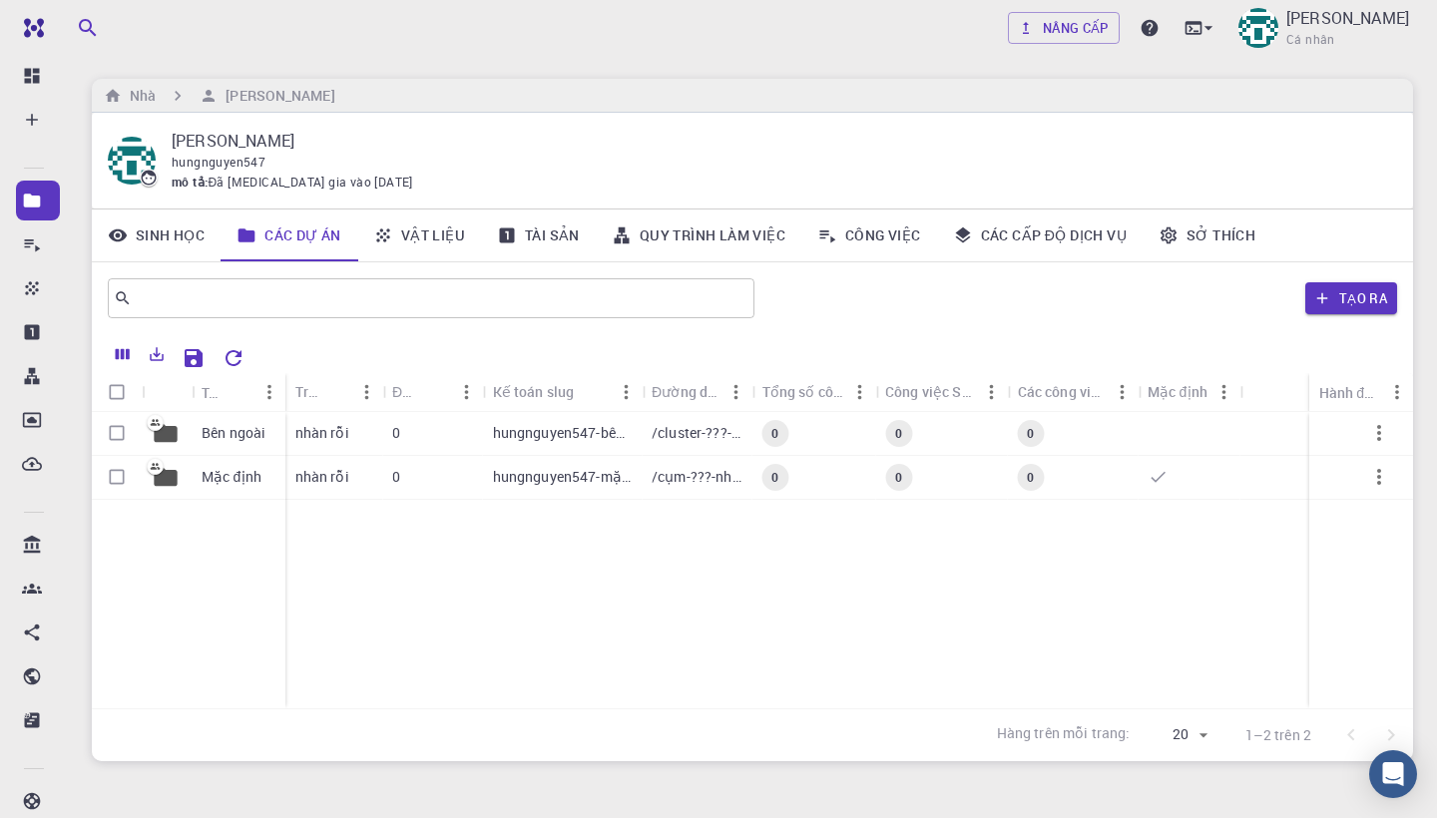
click at [707, 225] on link "QUY TRÌNH LÀM VIỆC" at bounding box center [699, 236] width 206 height 52
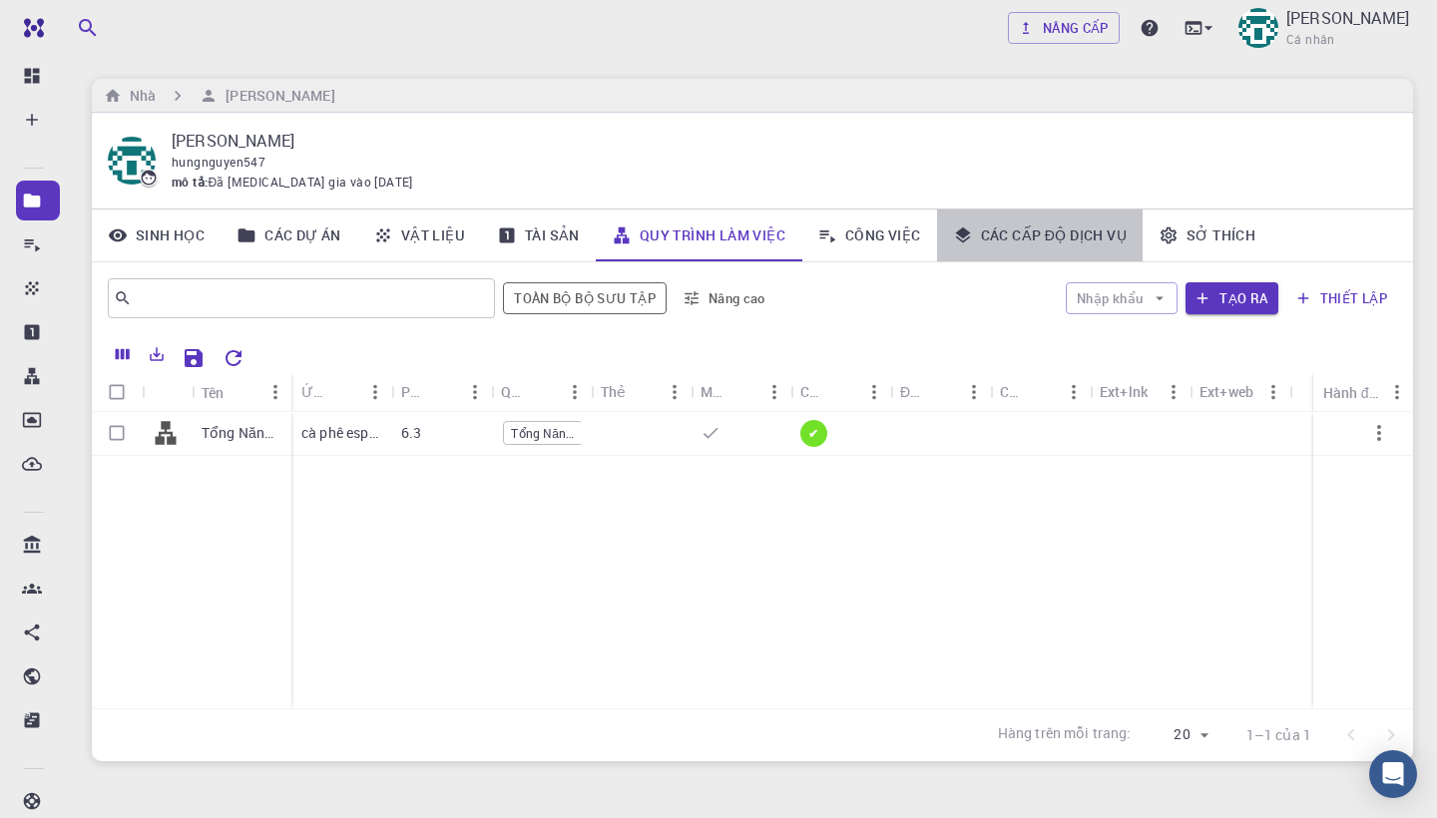
click at [1093, 236] on link "CÁC CẤP ĐỘ DỊCH VỤ" at bounding box center [1040, 236] width 206 height 52
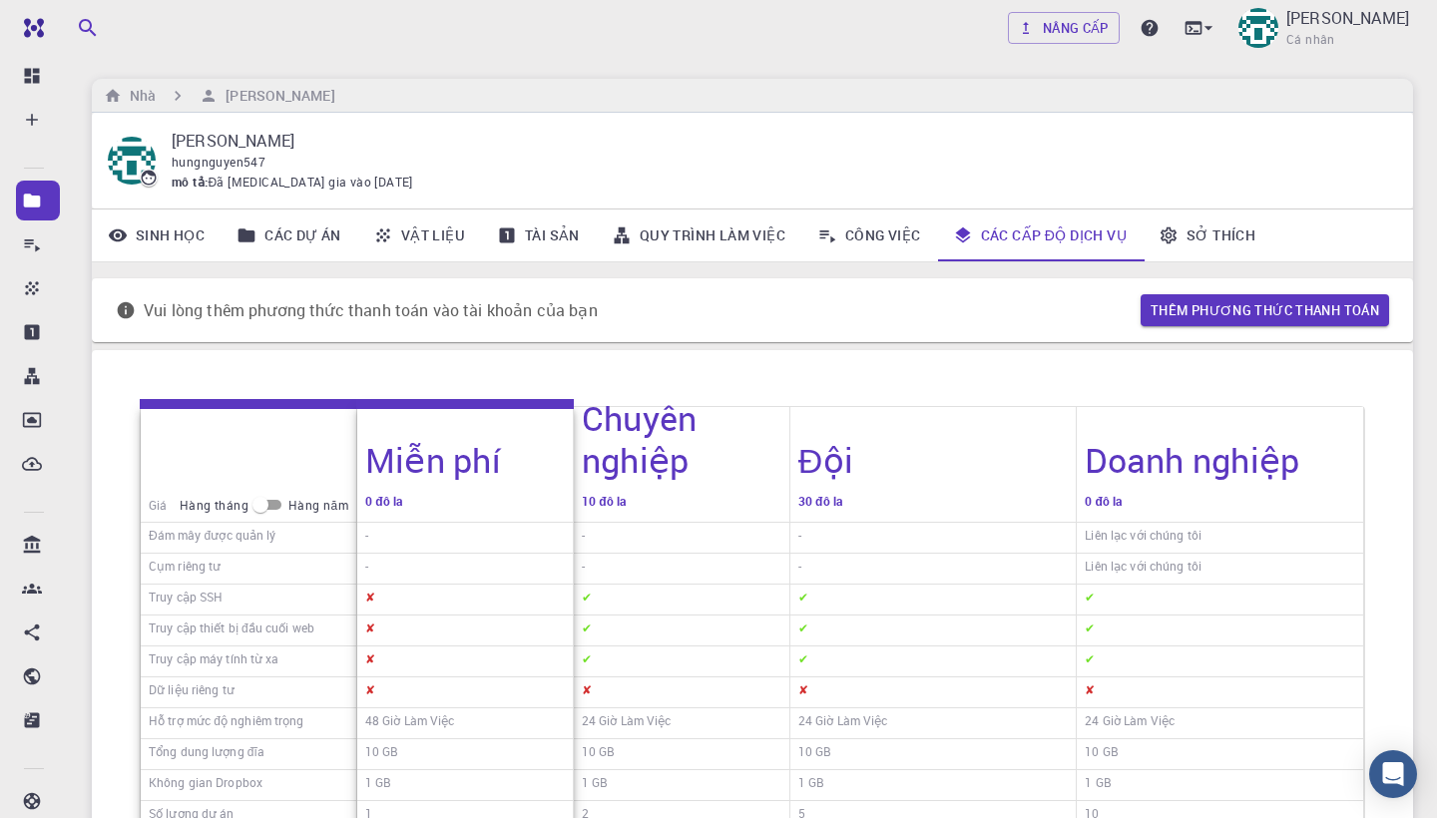
click at [1207, 234] on link "SỞ THÍCH" at bounding box center [1206, 236] width 129 height 52
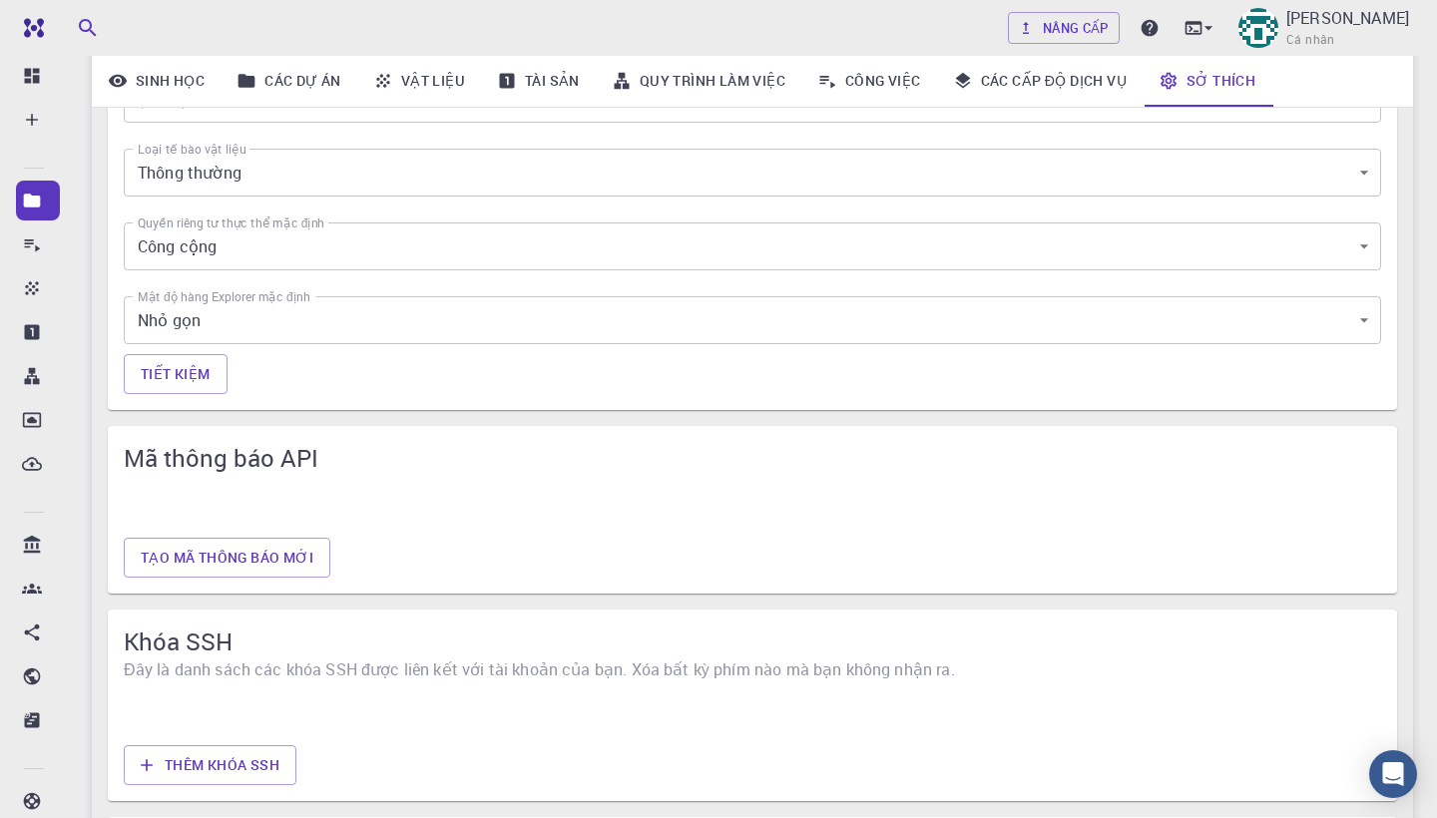
scroll to position [884, 0]
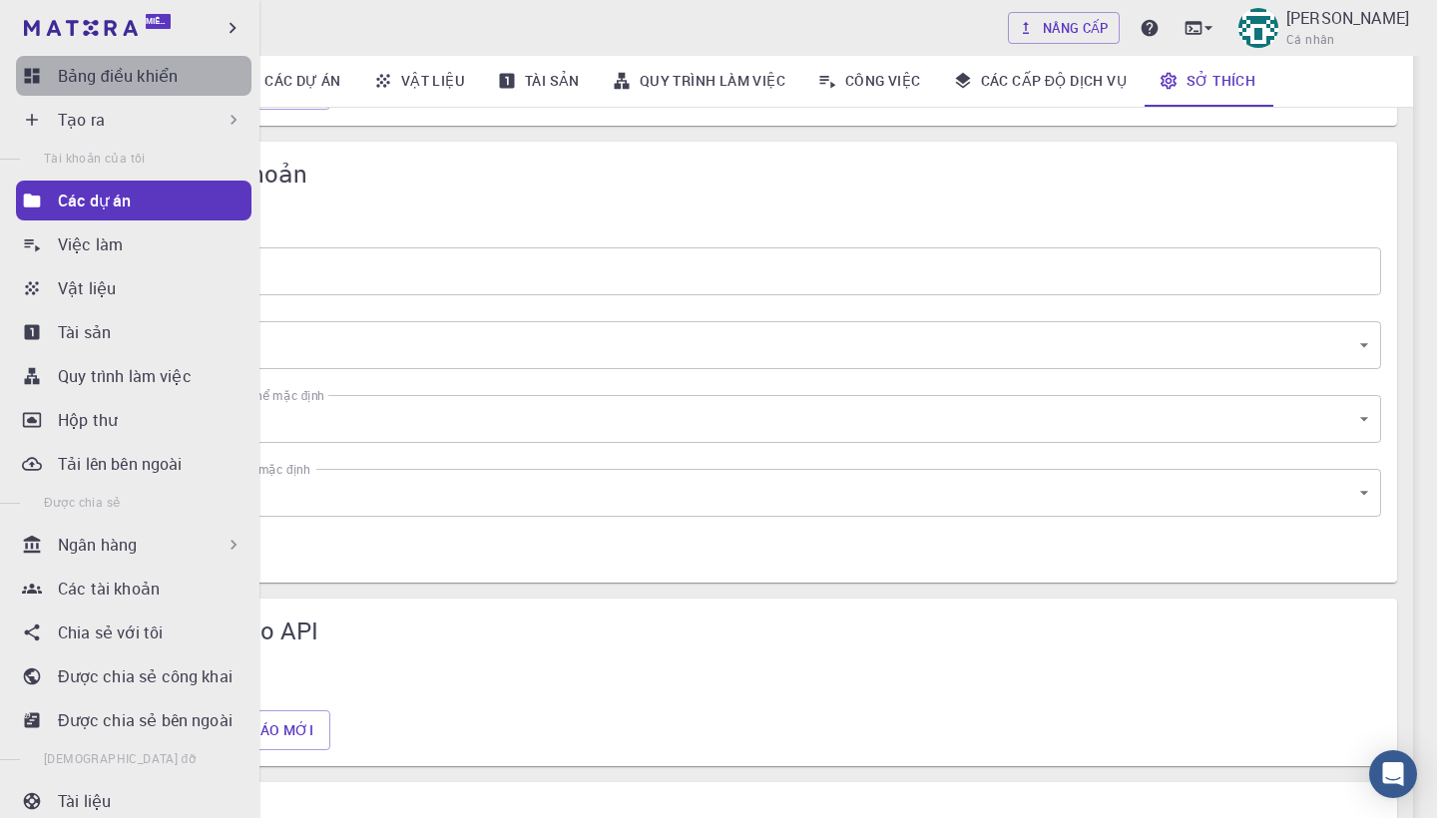
click at [109, 73] on p "Bảng điều khiển" at bounding box center [118, 76] width 120 height 24
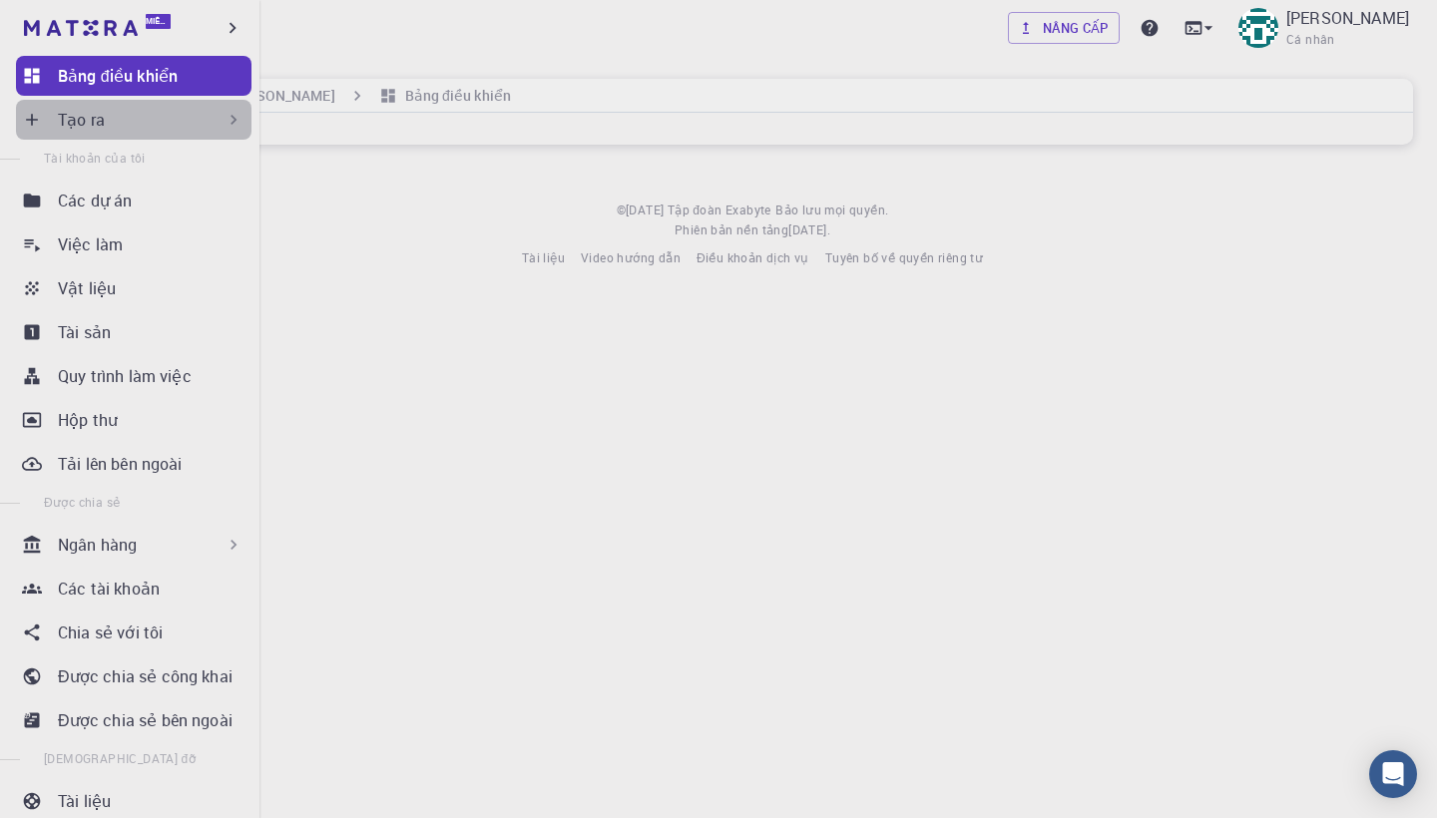
click at [76, 117] on p "Tạo ra" at bounding box center [81, 120] width 47 height 24
